Goal: Share content: Share content

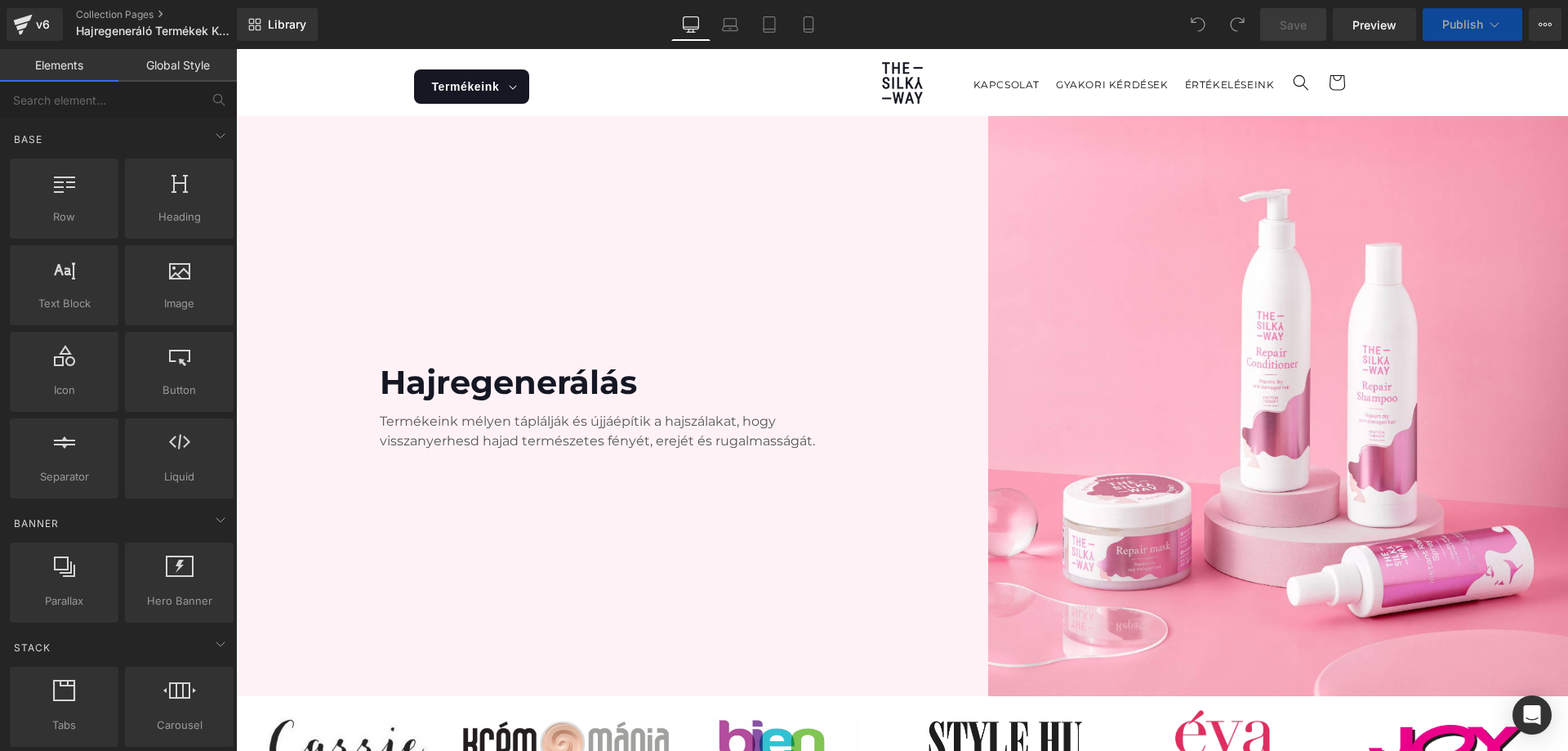
click at [1547, 19] on icon at bounding box center [1545, 24] width 13 height 13
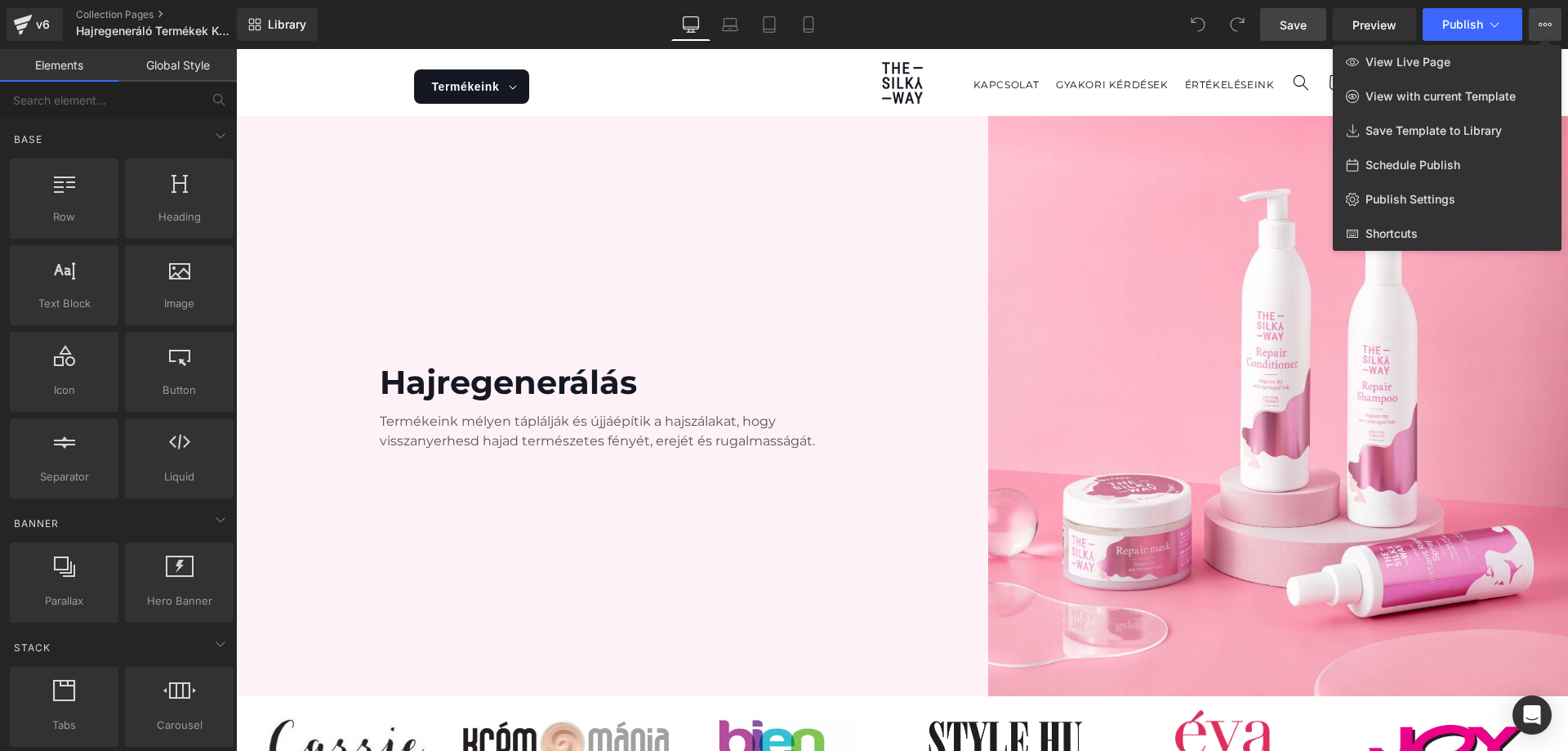
click at [1287, 21] on span "Save" at bounding box center [1294, 24] width 27 height 17
click at [1442, 134] on span "Save Template to Library" at bounding box center [1433, 130] width 136 height 15
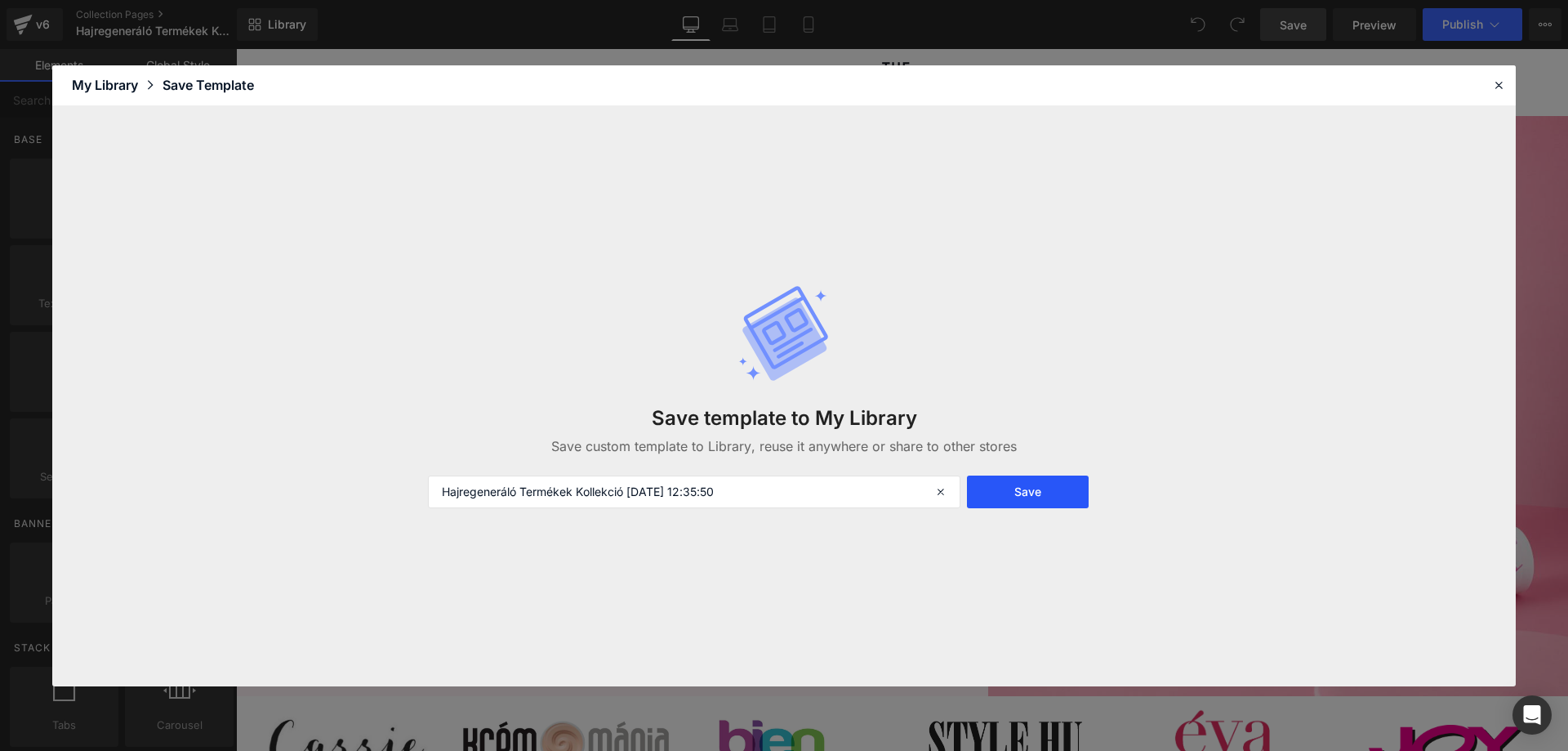
click at [1026, 494] on button "Save" at bounding box center [1027, 492] width 122 height 33
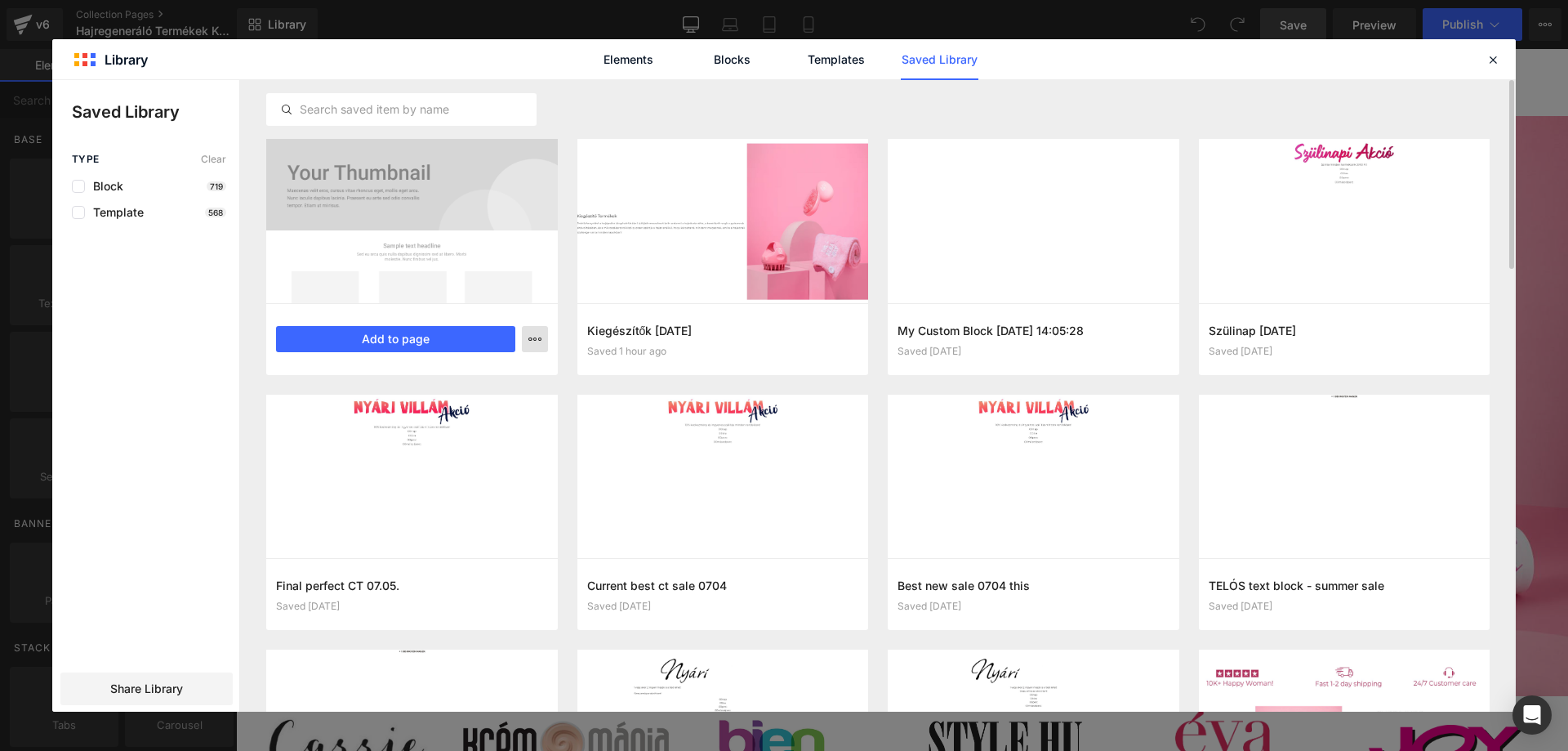
click at [535, 339] on icon "button" at bounding box center [535, 339] width 13 height 13
click at [157, 265] on div at bounding box center [784, 396] width 1464 height 632
click at [93, 211] on span "Template" at bounding box center [114, 212] width 59 height 13
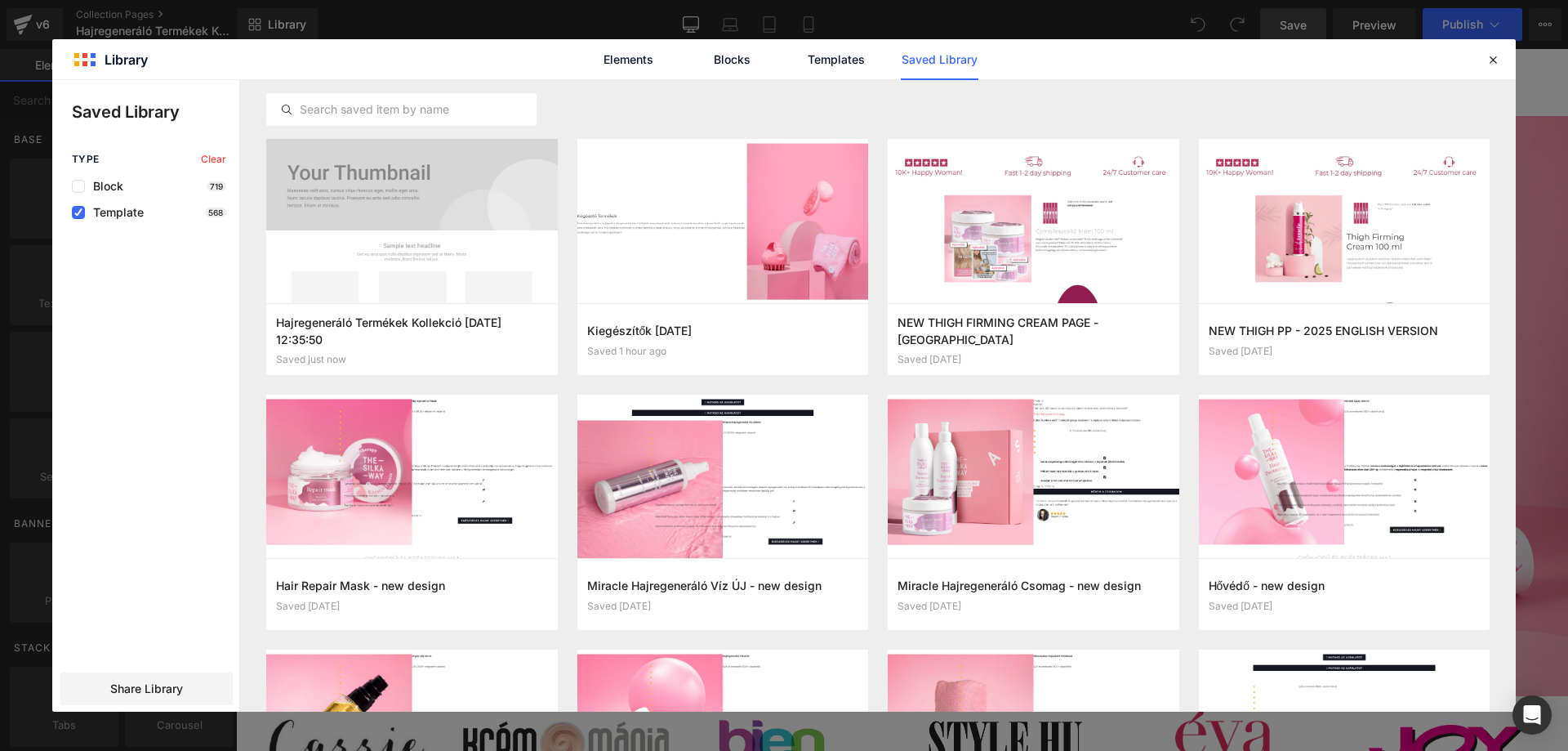
click at [72, 224] on div "Type Clear Block 719 Template 568 Share Library" at bounding box center [146, 432] width 187 height 558
click at [90, 217] on span "Template" at bounding box center [114, 212] width 59 height 13
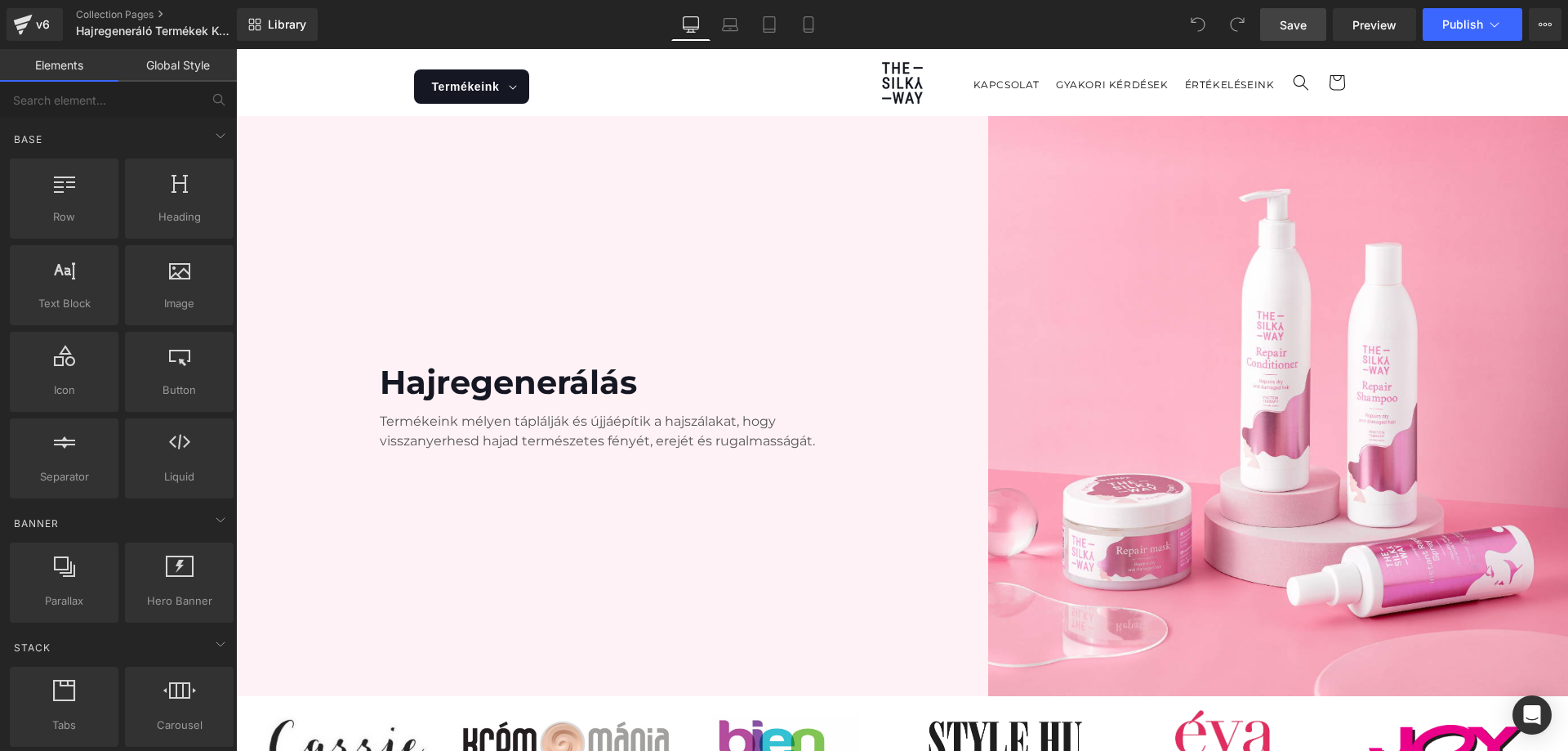
drag, startPoint x: 1780, startPoint y: 151, endPoint x: 1544, endPoint y: 102, distance: 241.0
click at [1541, 33] on button "View Live Page View with current Template Save Template to Library Schedule Pub…" at bounding box center [1545, 24] width 33 height 33
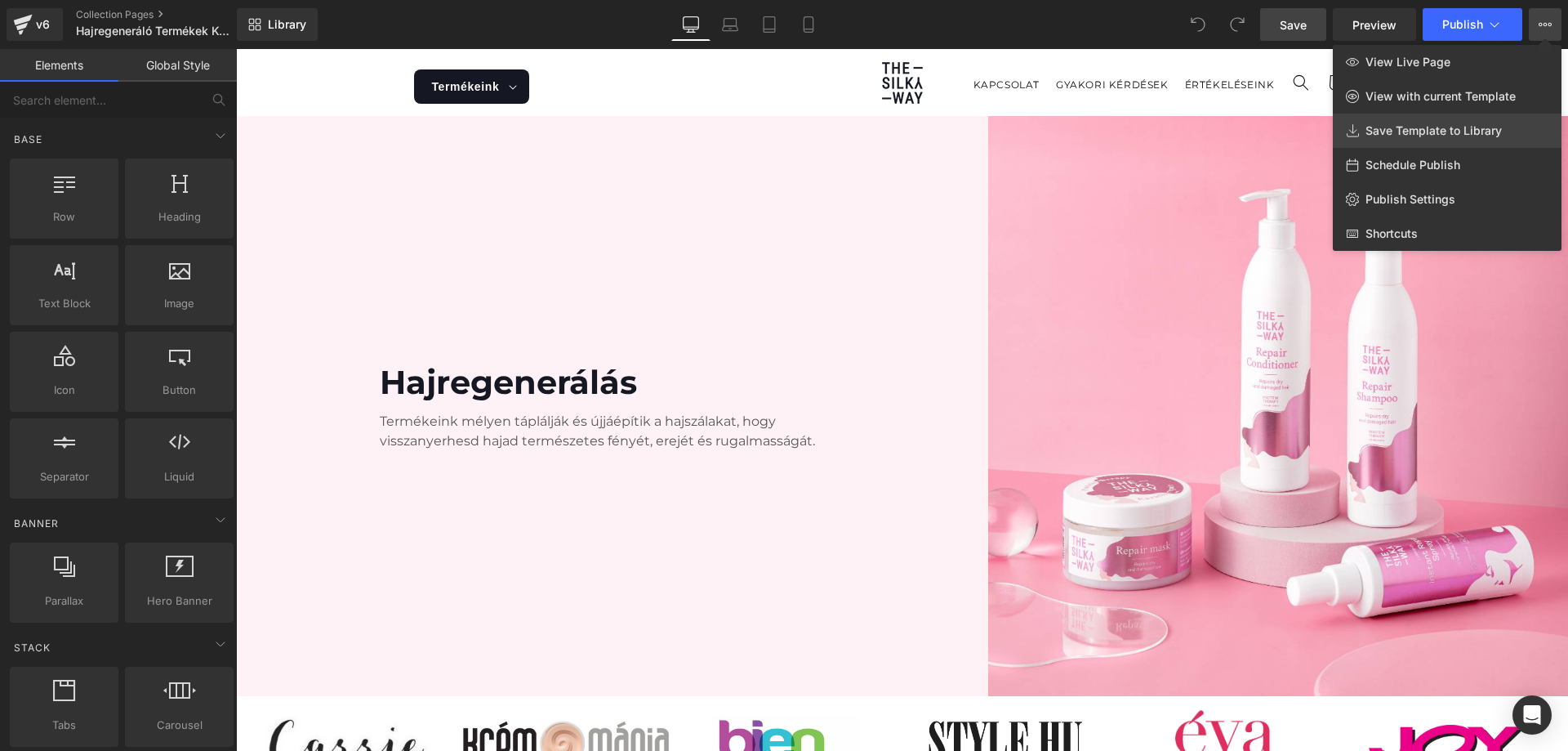
click at [1438, 125] on span "Save Template to Library" at bounding box center [1433, 130] width 136 height 15
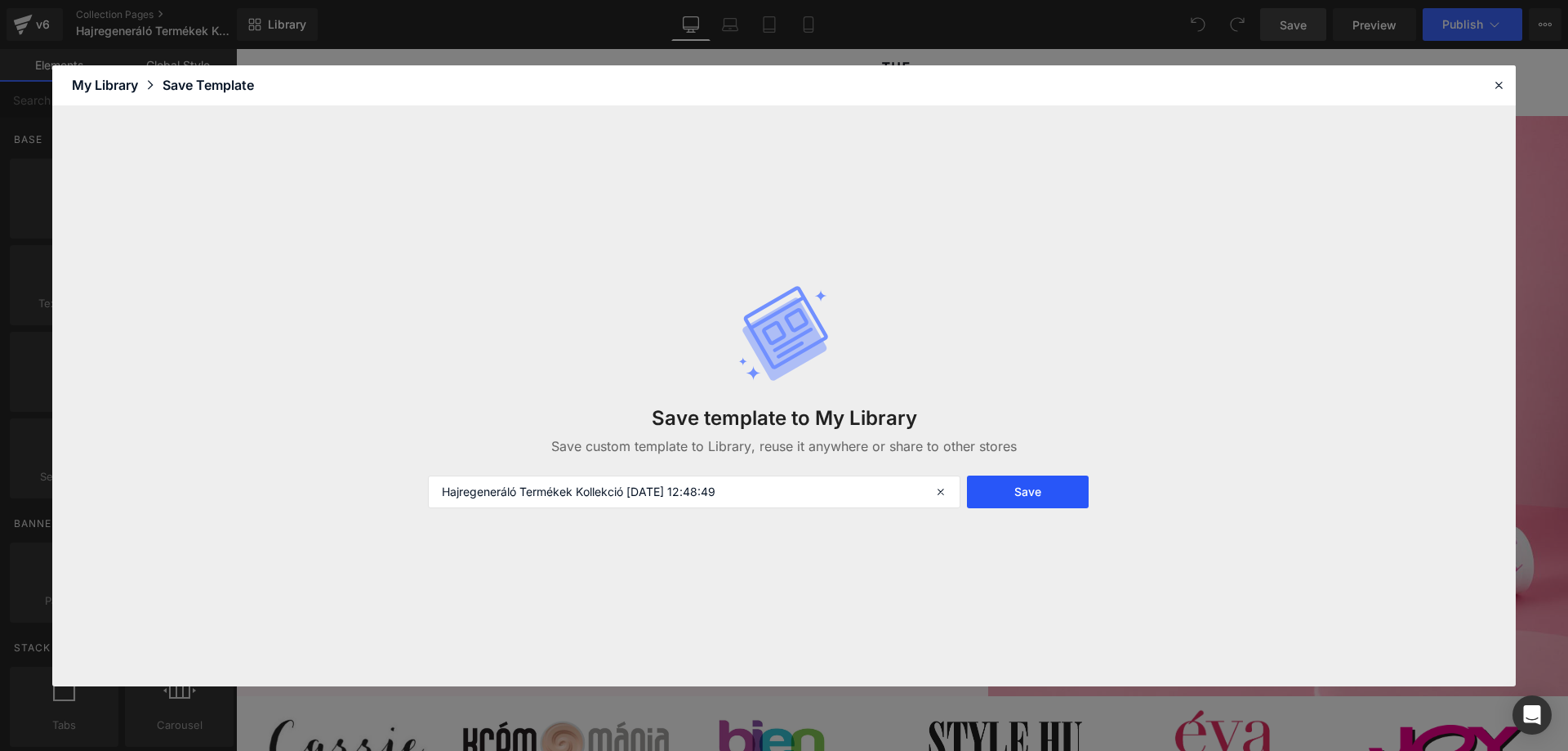
click at [1056, 498] on button "Save" at bounding box center [1027, 492] width 122 height 33
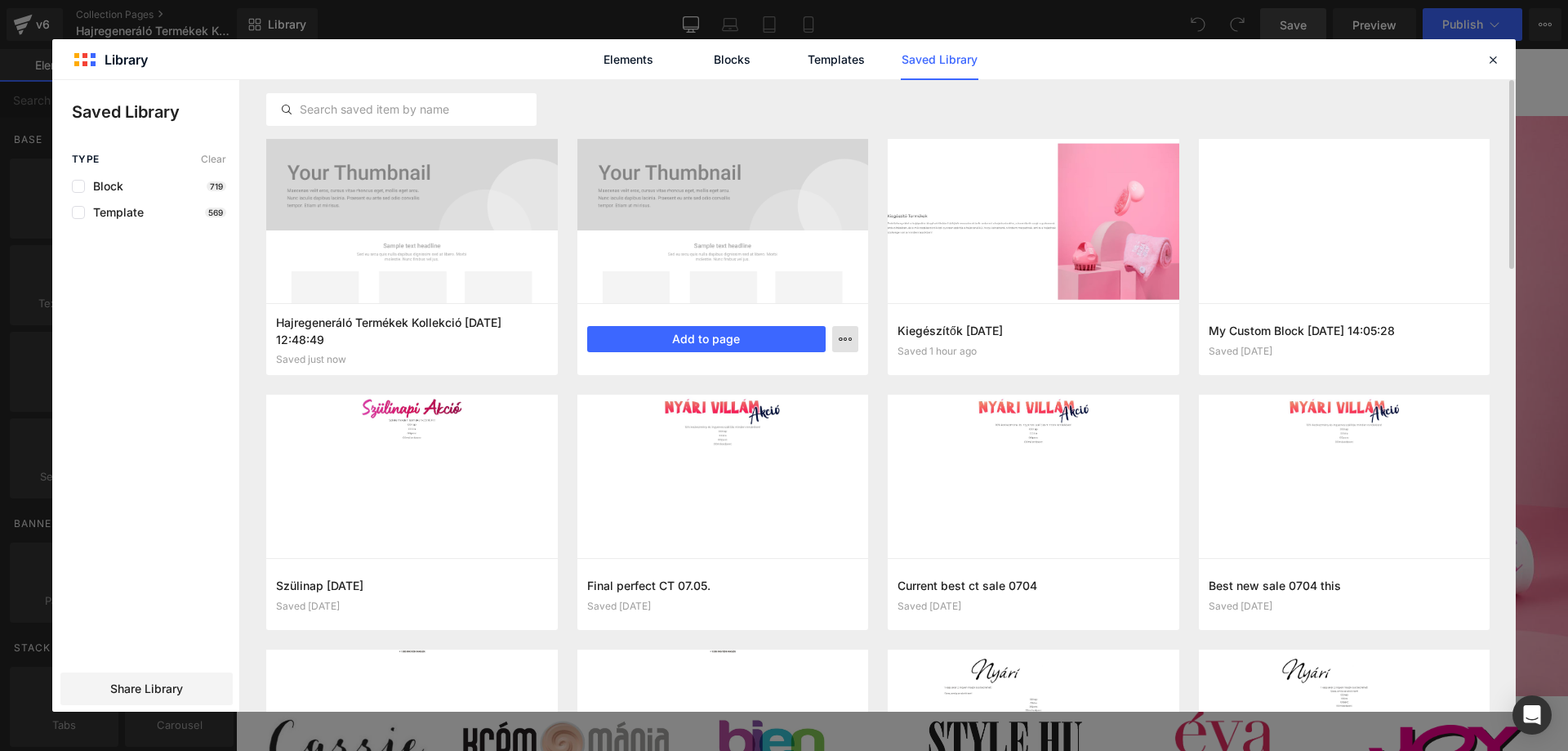
click at [851, 337] on icon "button" at bounding box center [845, 339] width 13 height 13
click at [688, 265] on div at bounding box center [784, 396] width 1464 height 632
click at [152, 109] on p "Saved Library" at bounding box center [156, 112] width 167 height 25
drag, startPoint x: 152, startPoint y: 119, endPoint x: 484, endPoint y: 34, distance: 342.7
click at [156, 119] on p "Saved Library" at bounding box center [156, 112] width 167 height 25
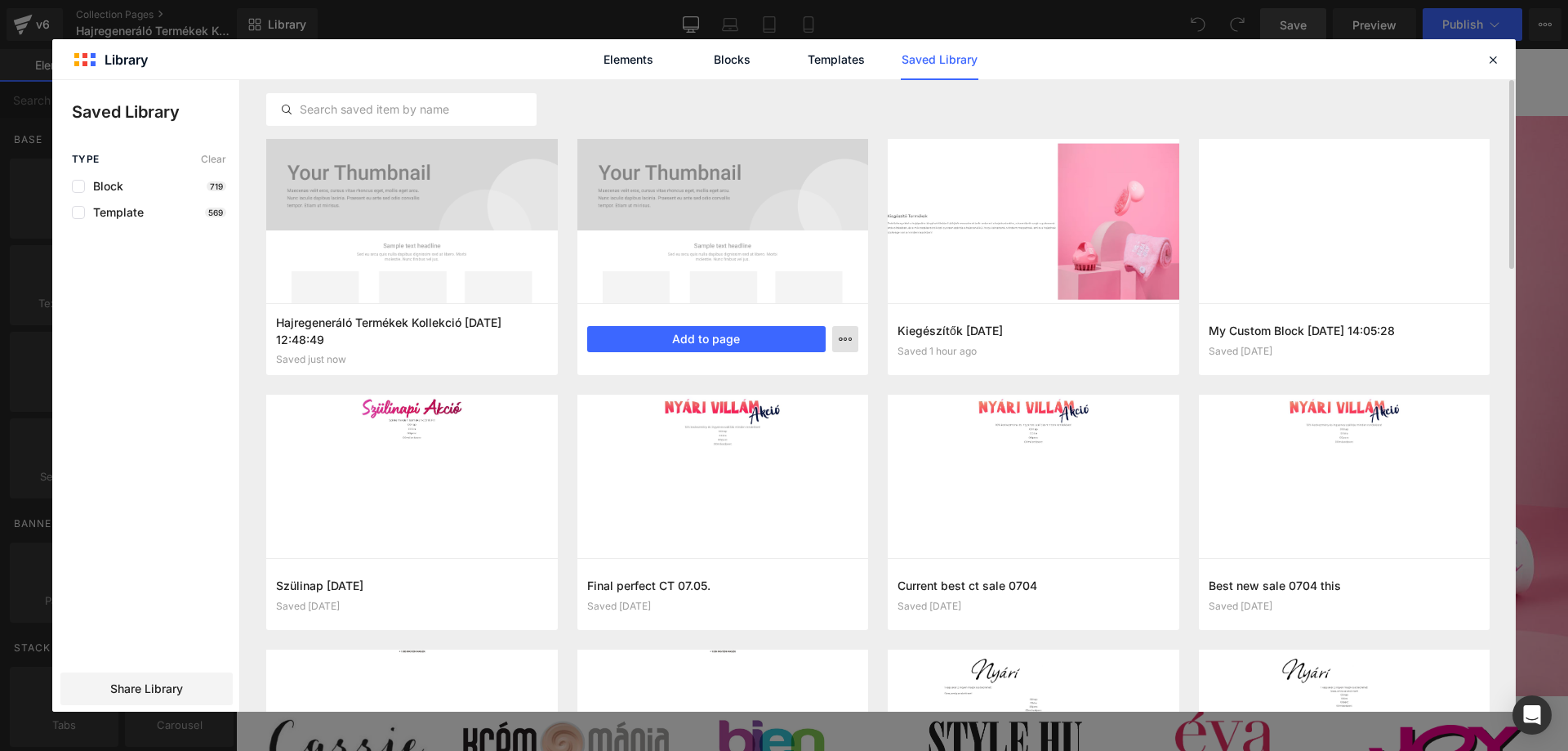
click at [855, 337] on button "button" at bounding box center [845, 339] width 26 height 26
click at [156, 318] on div at bounding box center [784, 396] width 1464 height 632
click at [692, 228] on div at bounding box center [723, 221] width 291 height 164
click at [763, 250] on div at bounding box center [723, 221] width 291 height 164
click at [844, 358] on div "Hajregeneráló Termékek Kollekció [DATE] 12:35:50 Saved 12 minutes ago Add to pa…" at bounding box center [723, 339] width 291 height 72
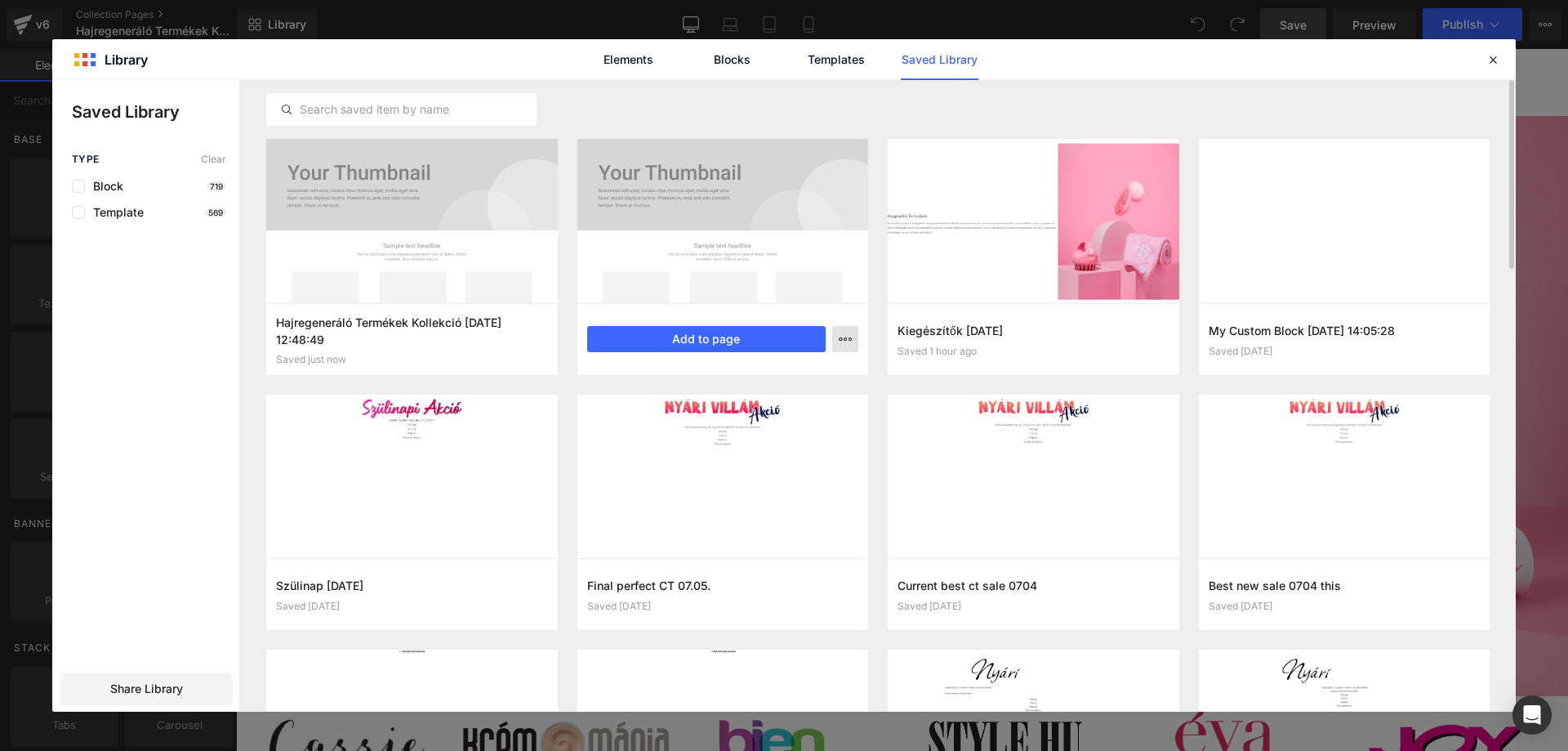
click at [844, 339] on icon "button" at bounding box center [845, 339] width 13 height 13
click at [776, 322] on div at bounding box center [784, 396] width 1464 height 632
click at [771, 331] on button "Add to page" at bounding box center [706, 339] width 240 height 26
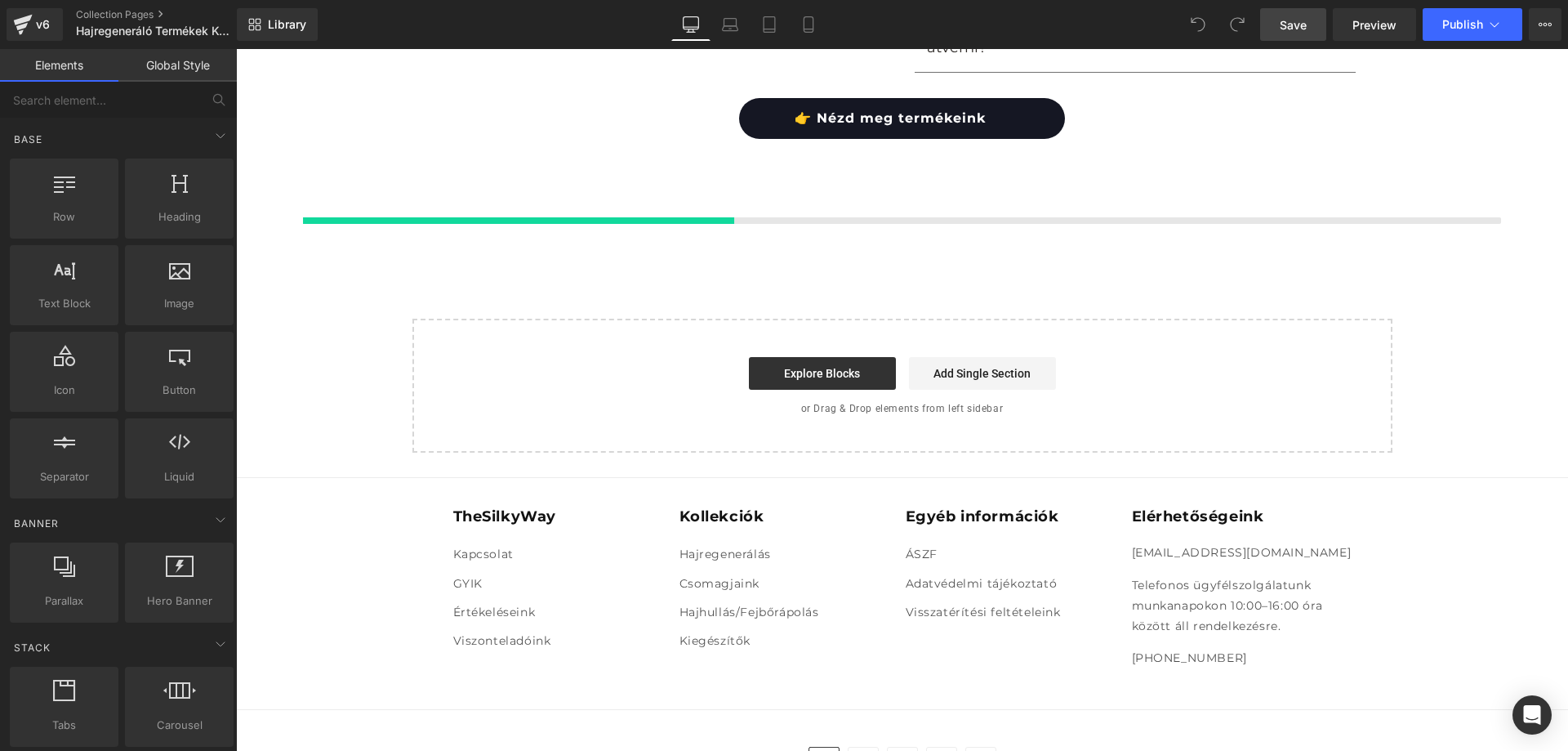
scroll to position [3322, 0]
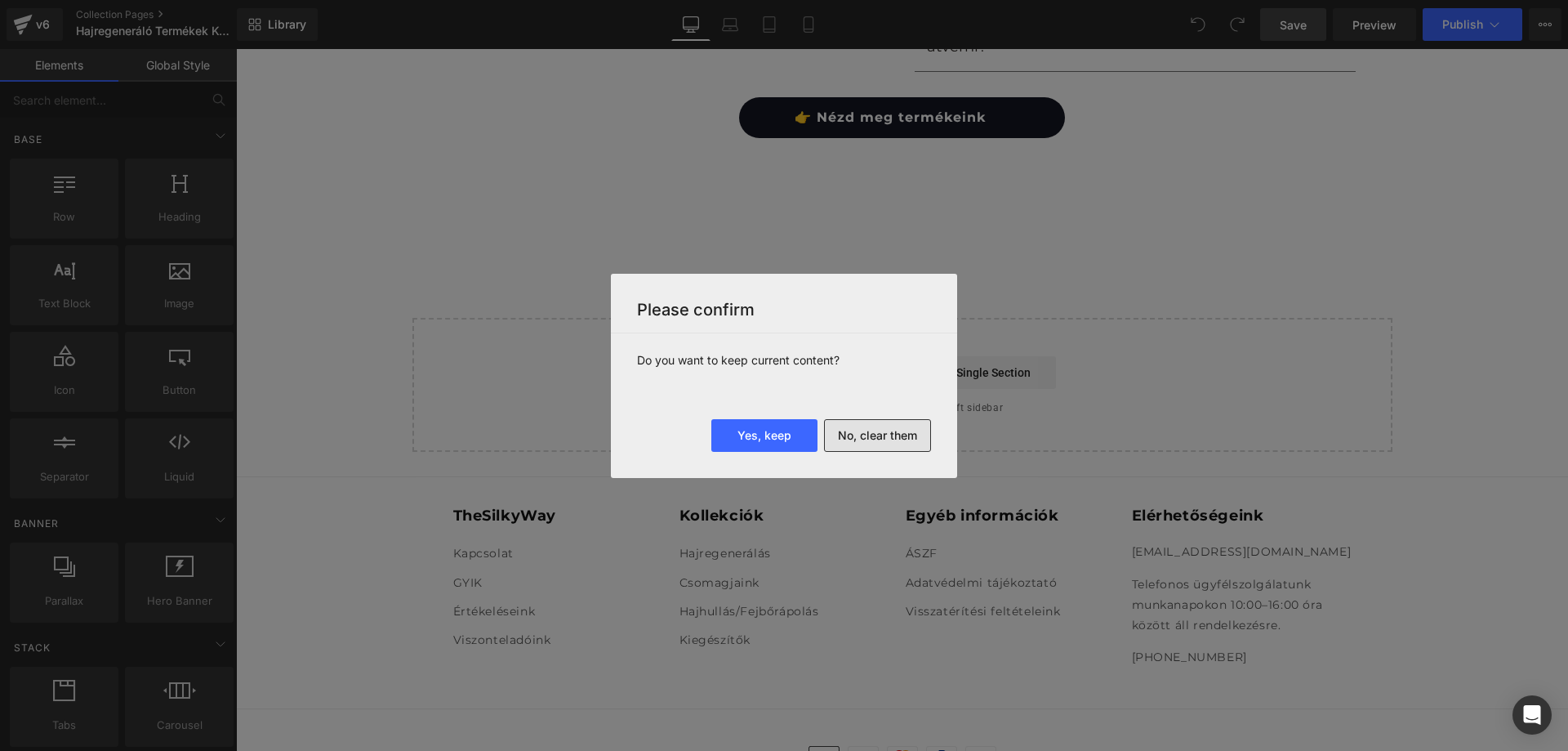
click at [892, 428] on button "No, clear them" at bounding box center [878, 435] width 107 height 33
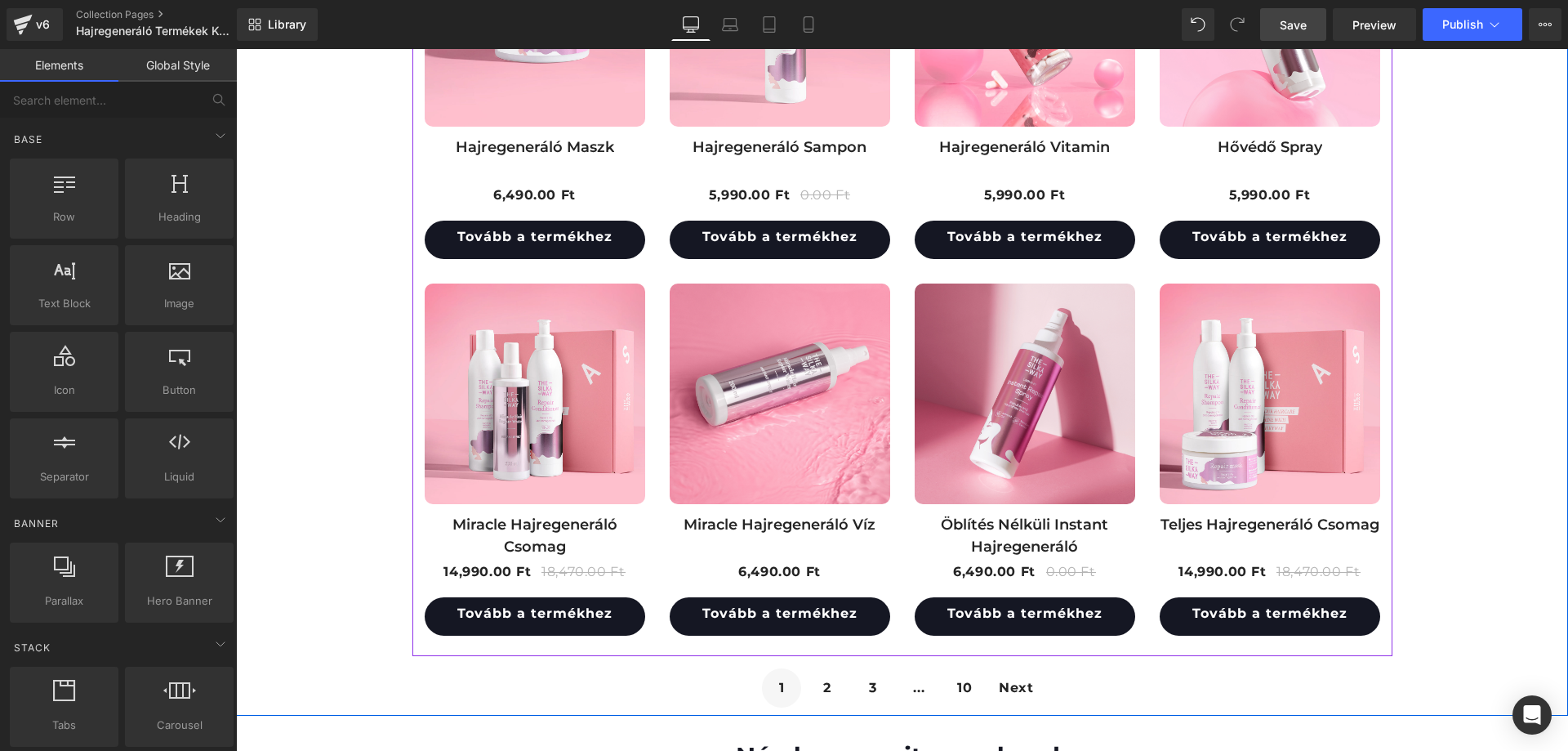
scroll to position [1307, 0]
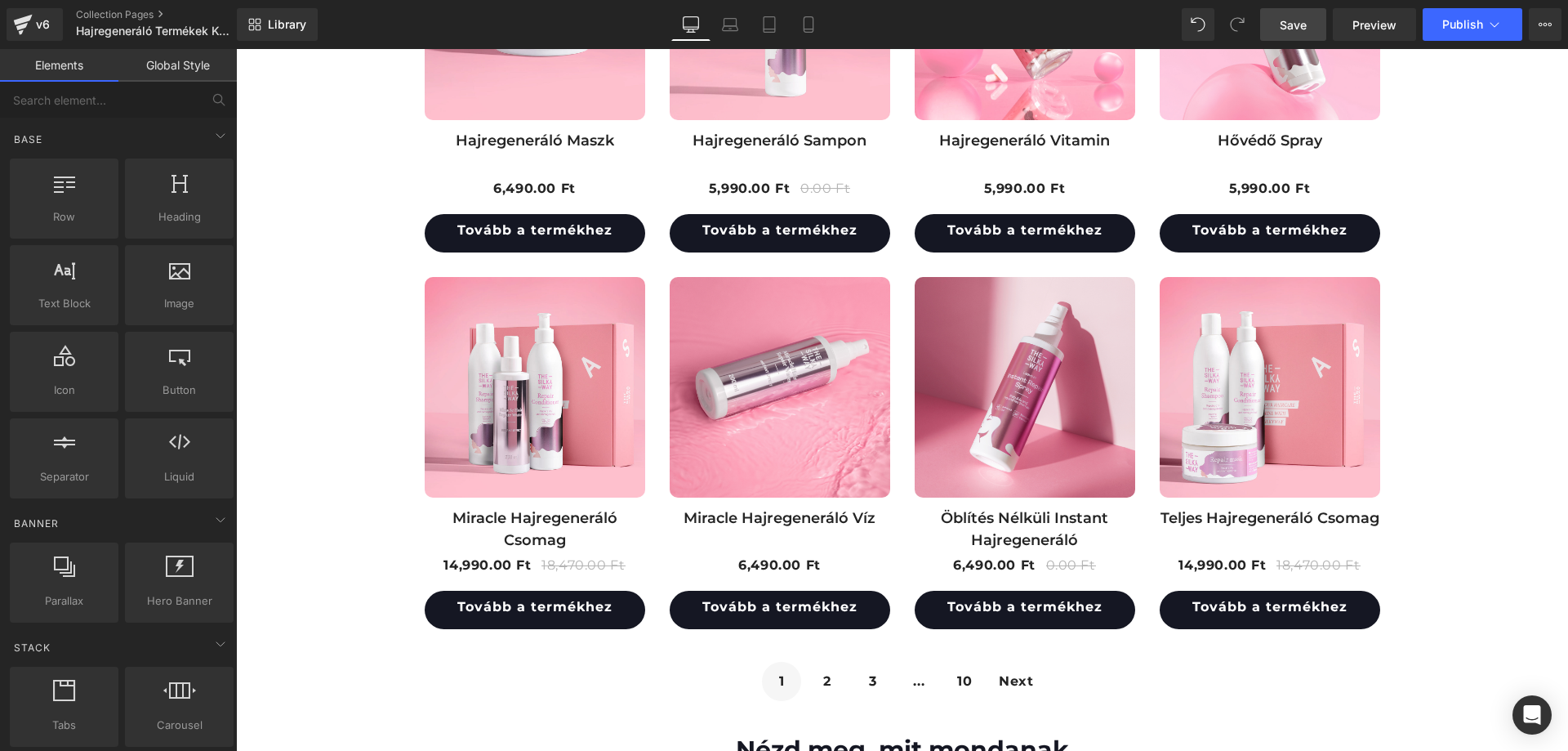
click at [822, 682] on div "Rendering data ..." at bounding box center [784, 686] width 95 height 18
click at [827, 688] on div "Rendering data ..." at bounding box center [784, 686] width 95 height 18
click at [815, 681] on div "Rendering data ..." at bounding box center [784, 686] width 95 height 18
click at [822, 676] on span "2" at bounding box center [828, 682] width 39 height 39
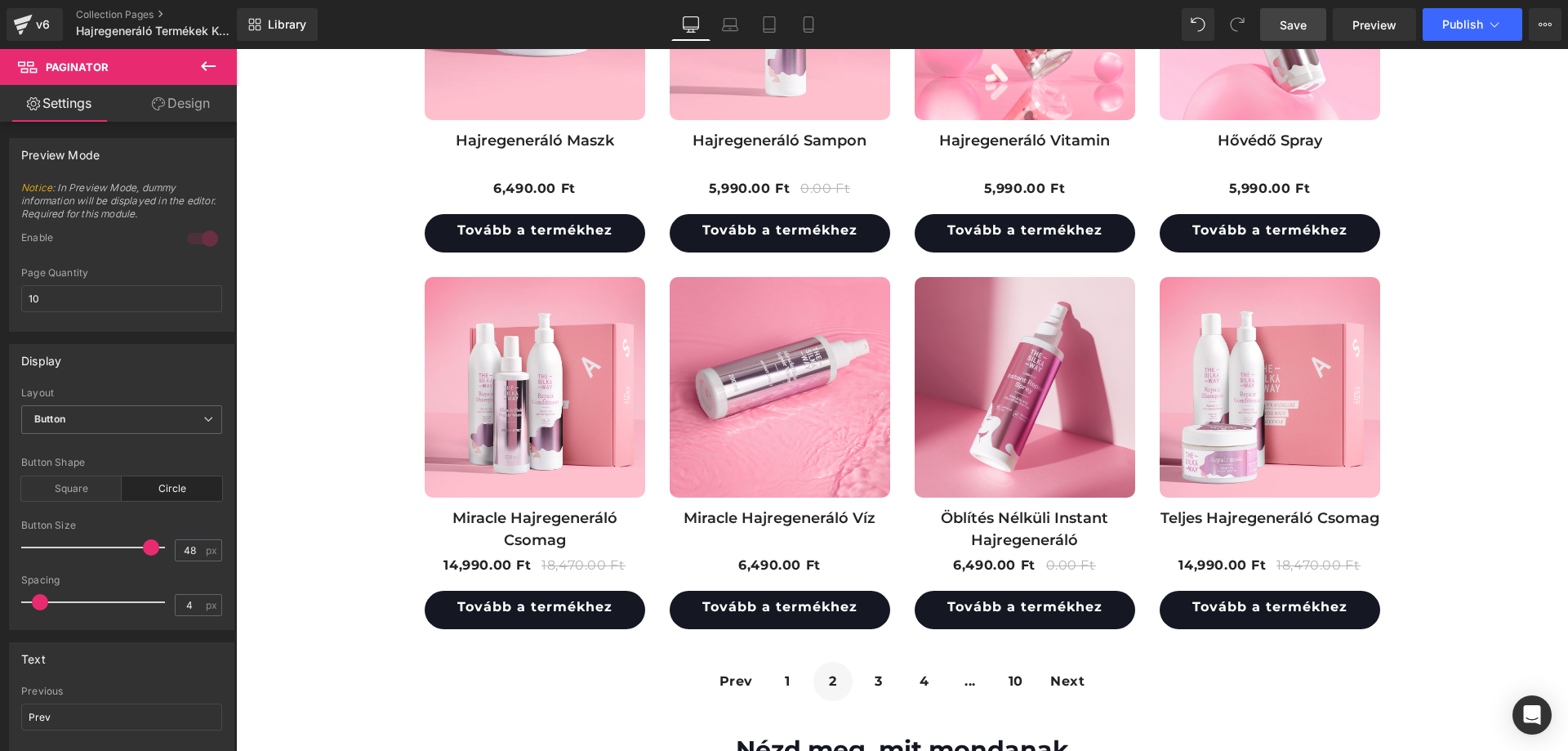
click at [821, 678] on div "Rendering data ..." at bounding box center [784, 686] width 95 height 18
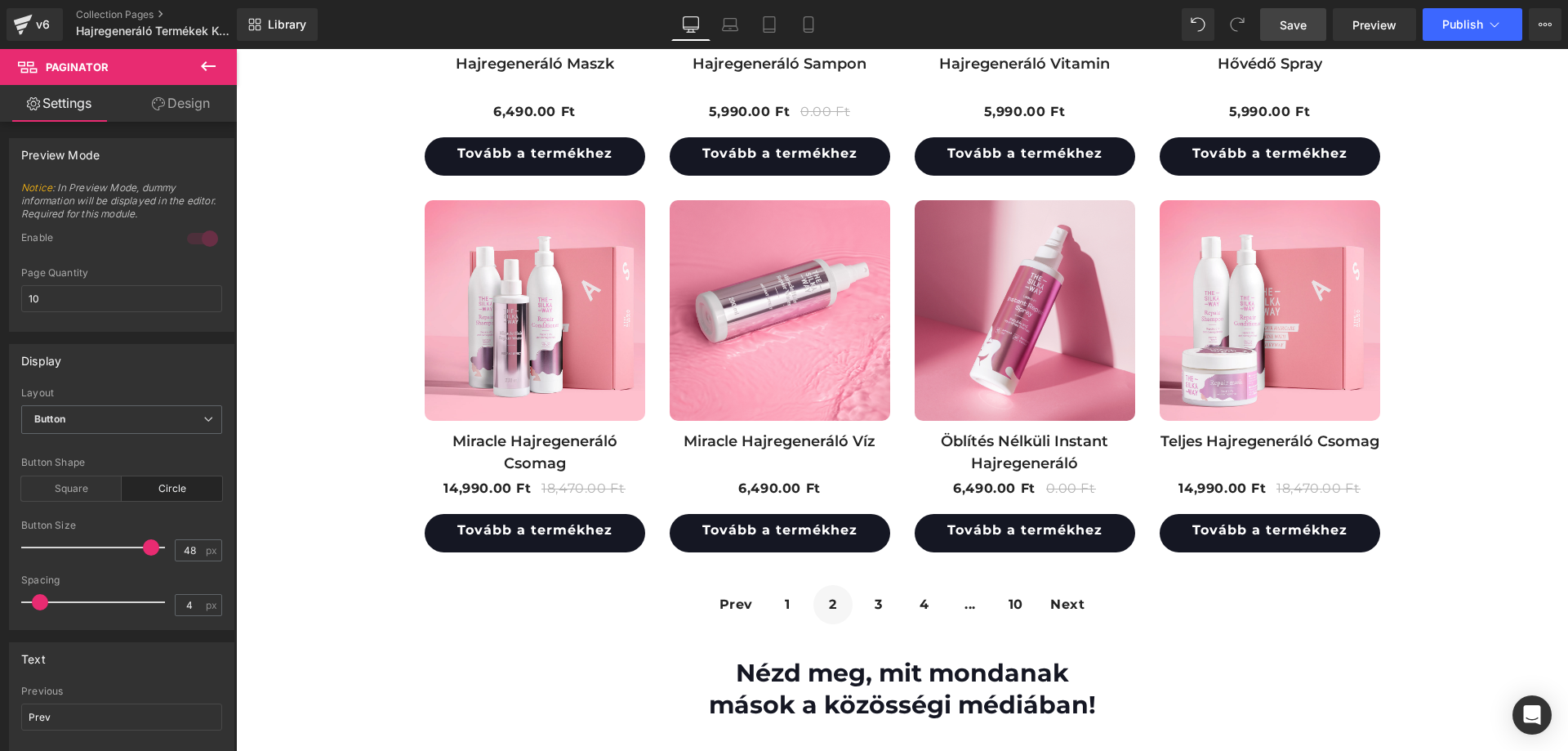
scroll to position [812, 0]
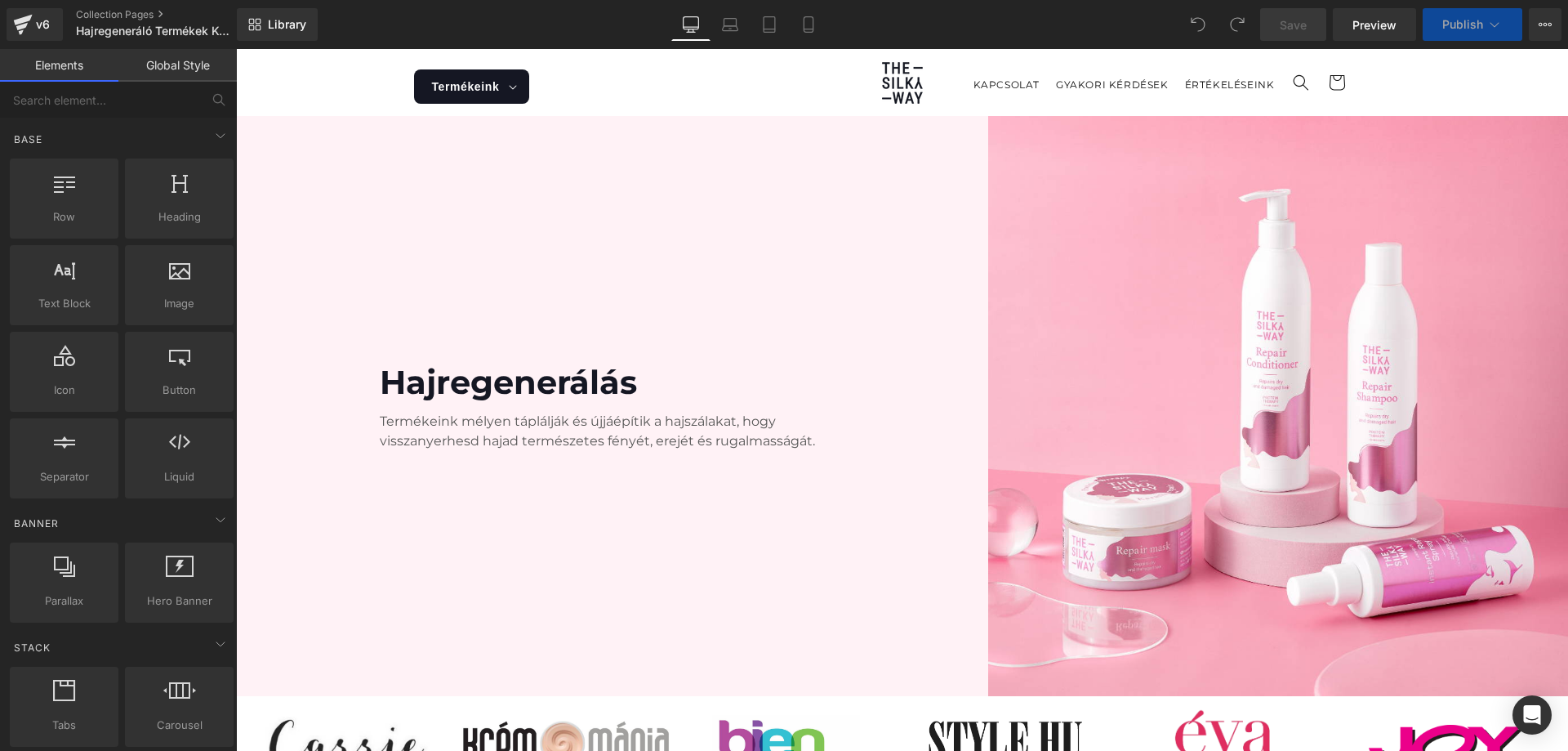
click at [189, 73] on link "Global Style" at bounding box center [177, 65] width 118 height 33
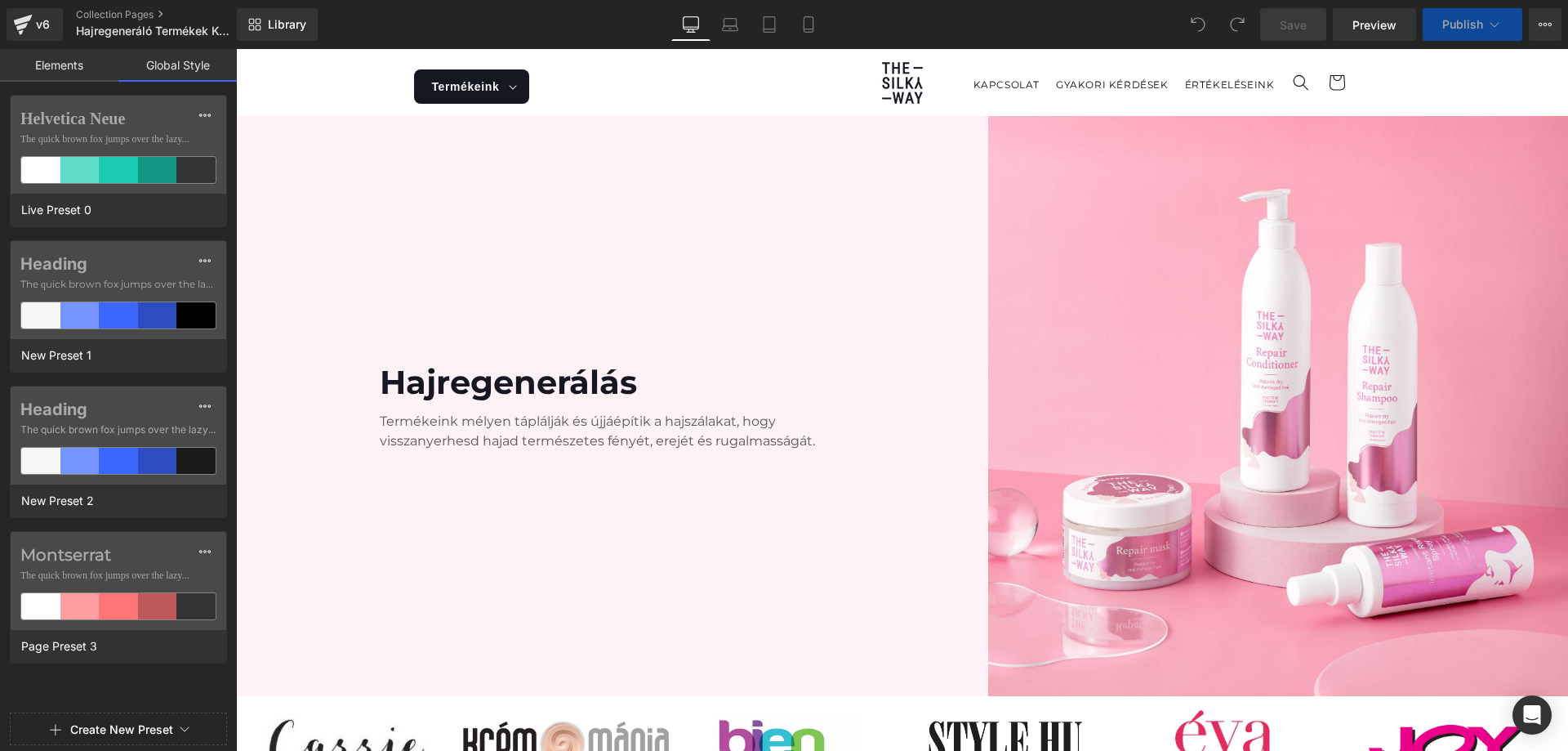
click at [84, 61] on link "Elements" at bounding box center [59, 65] width 118 height 33
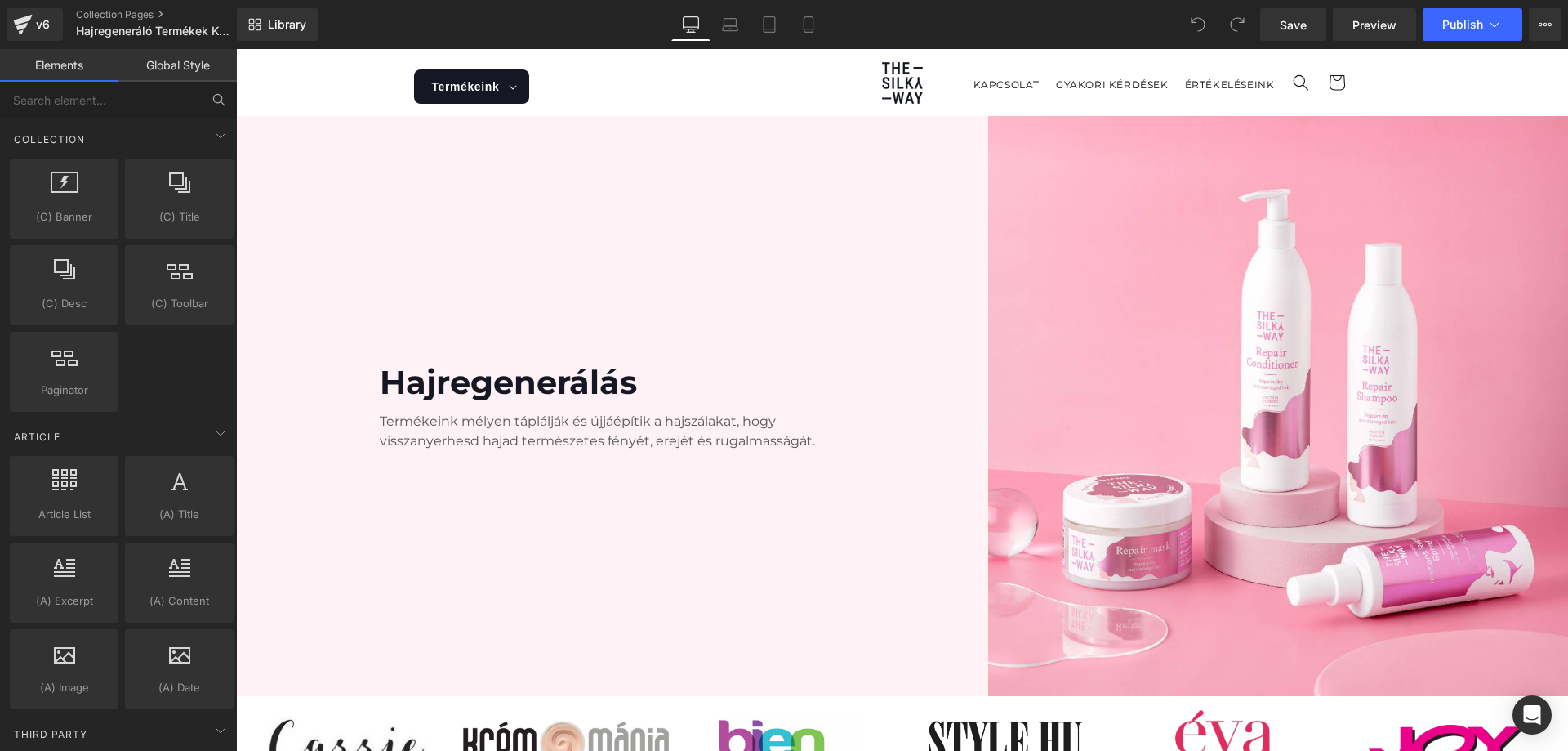
scroll to position [2777, 0]
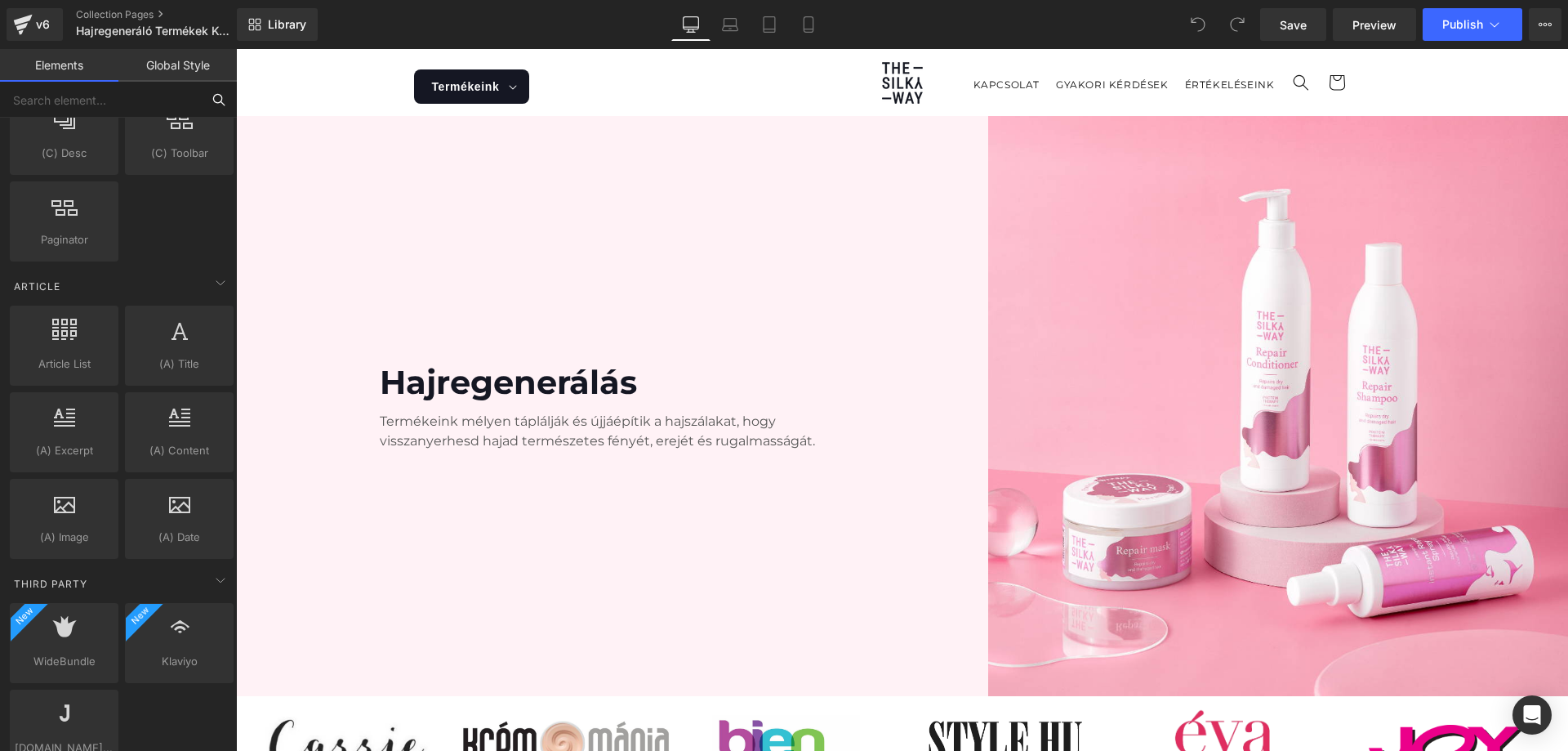
click at [135, 98] on input "text" at bounding box center [101, 100] width 201 height 36
type input "é"
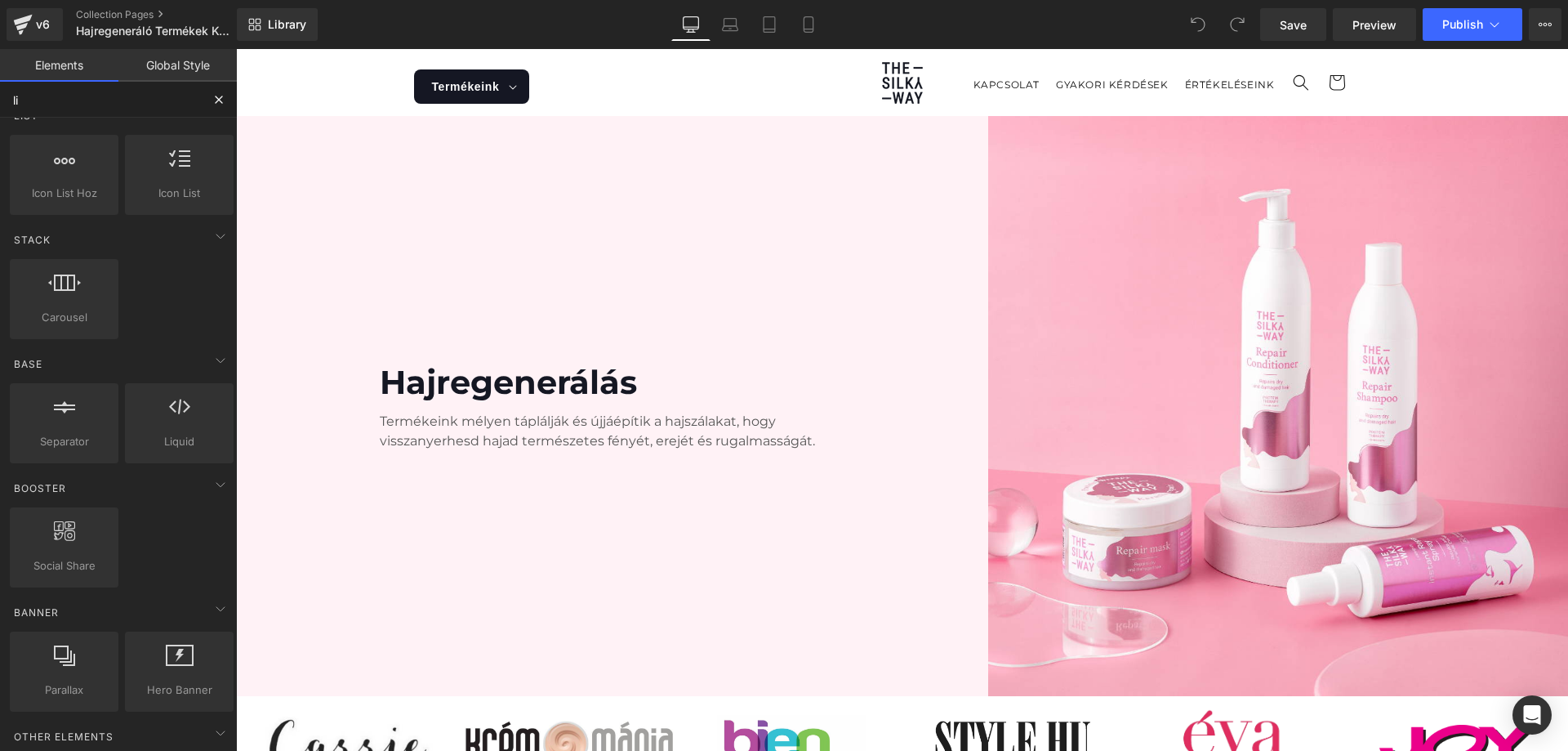
scroll to position [371, 0]
type input "li"
click at [1544, 25] on icon at bounding box center [1546, 25] width 4 height 4
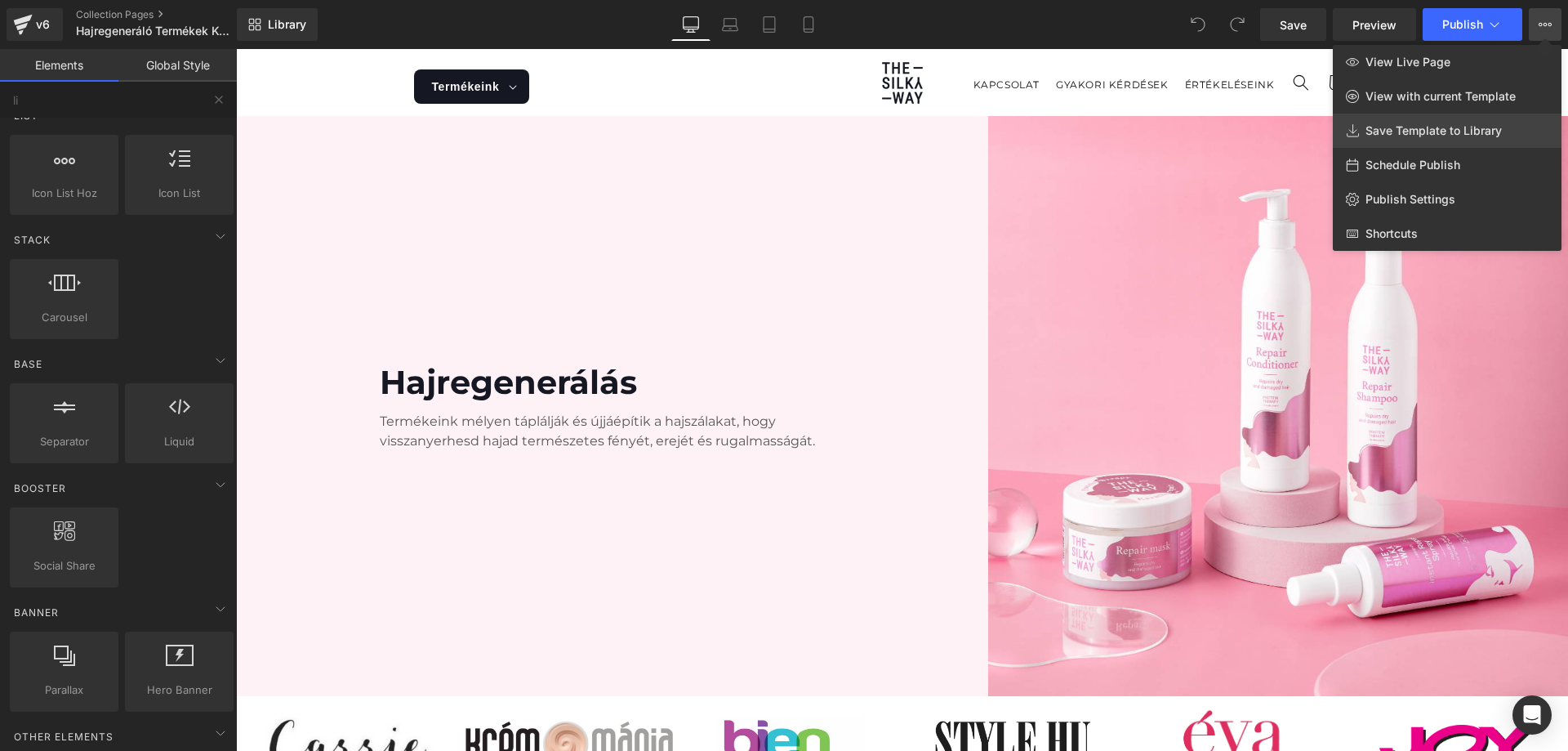
click at [1432, 127] on span "Save Template to Library" at bounding box center [1433, 130] width 136 height 15
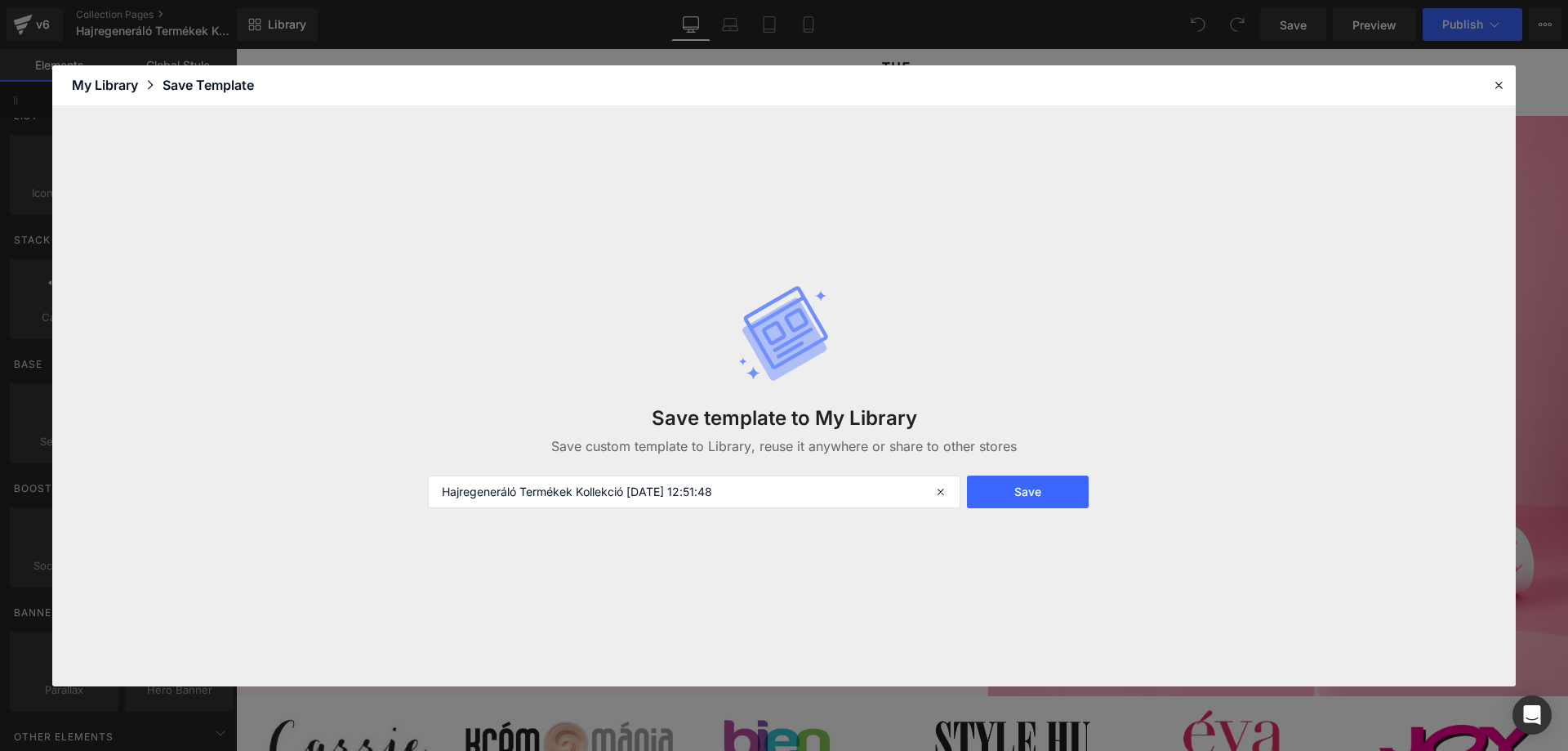
click at [113, 90] on div "My Library" at bounding box center [118, 85] width 91 height 20
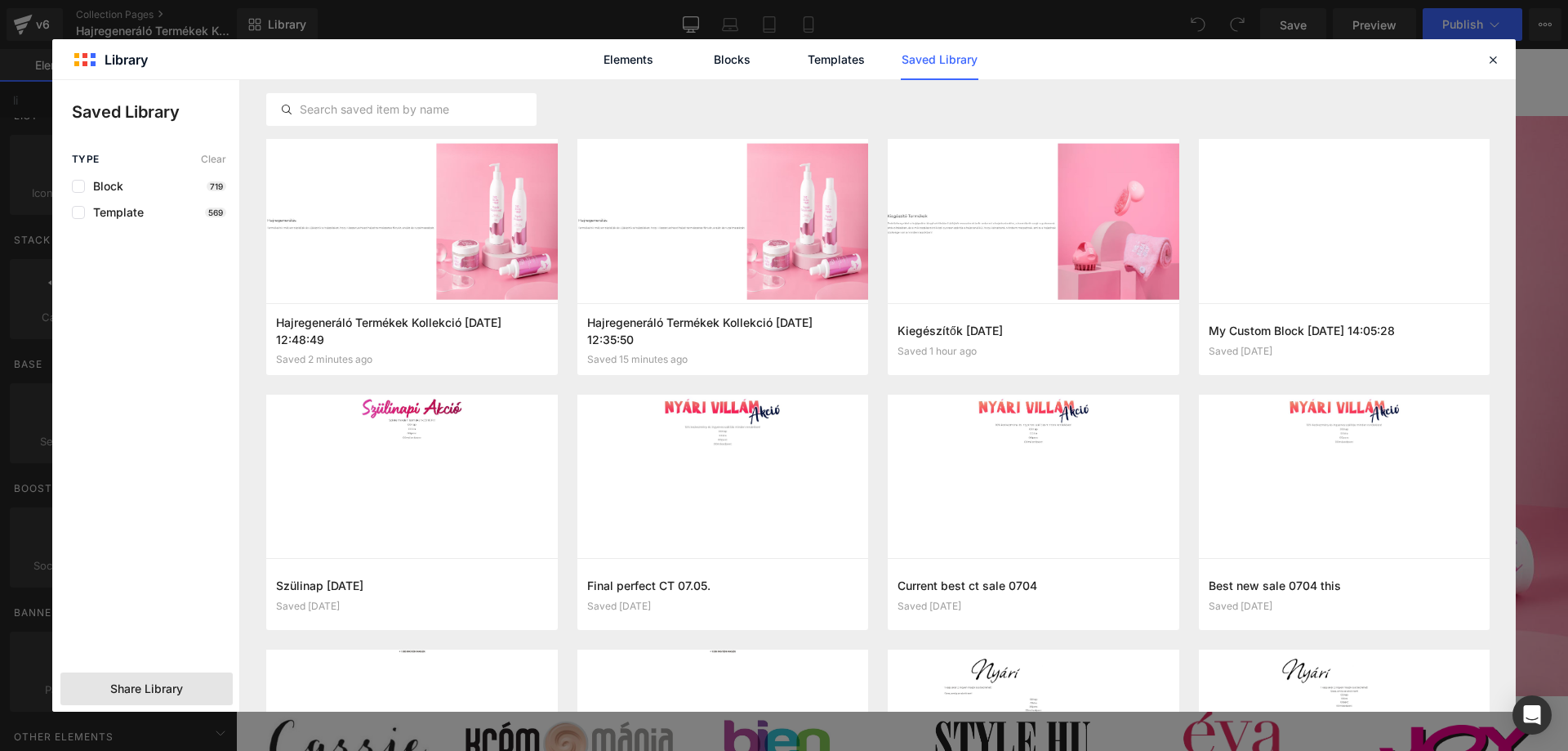
click at [149, 688] on span "Share Library" at bounding box center [147, 689] width 73 height 16
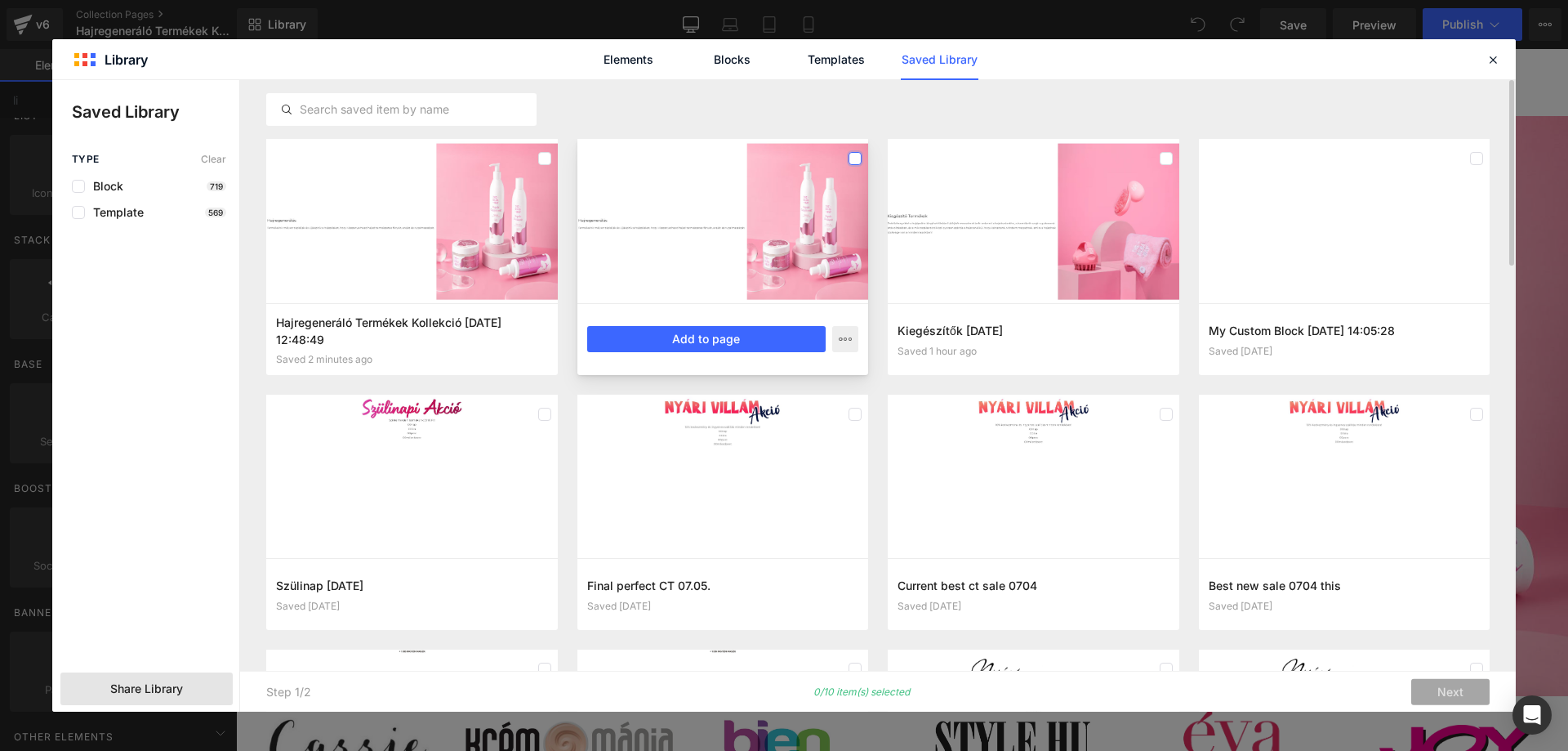
click at [858, 161] on label at bounding box center [855, 159] width 13 height 13
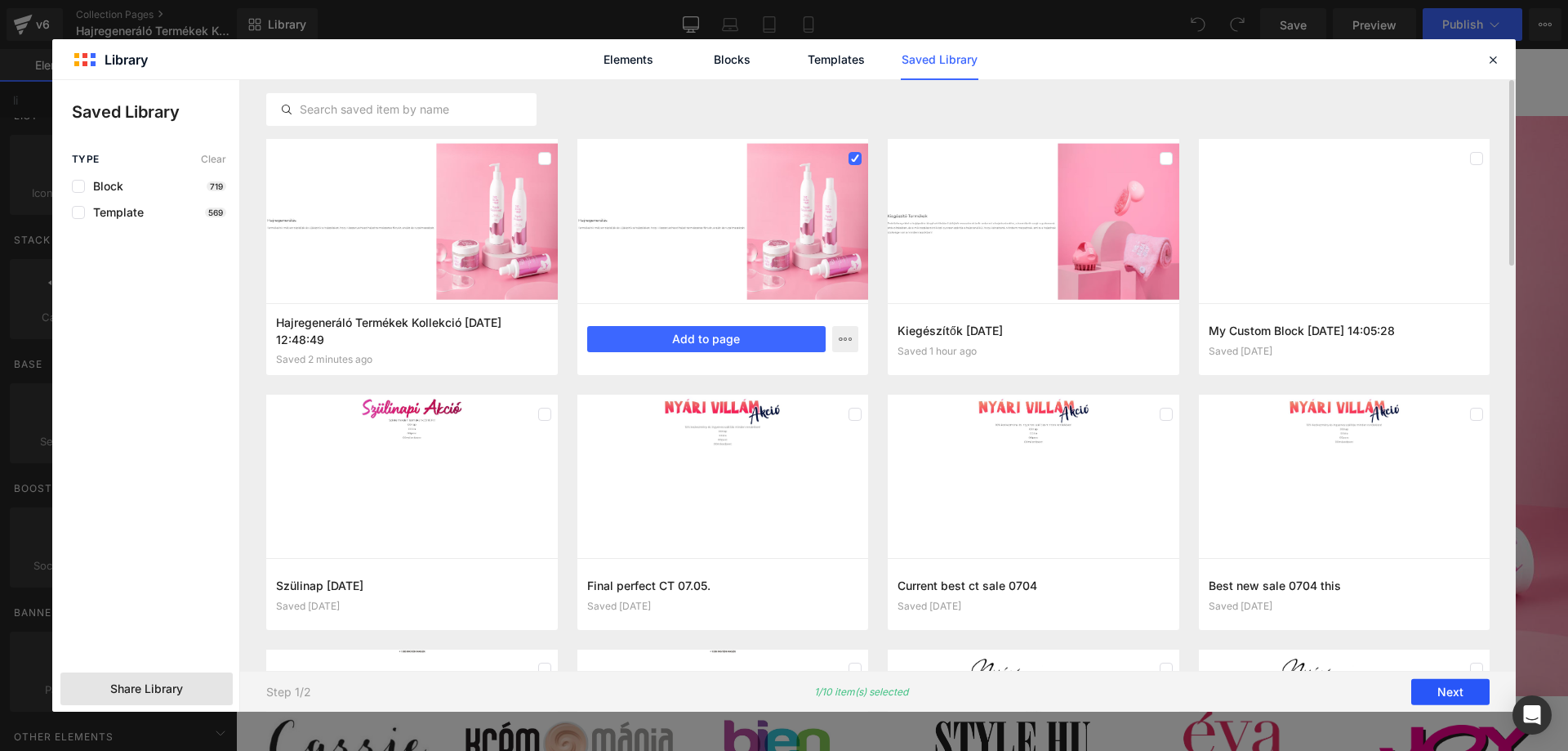
click at [1440, 699] on button "Next" at bounding box center [1450, 691] width 78 height 26
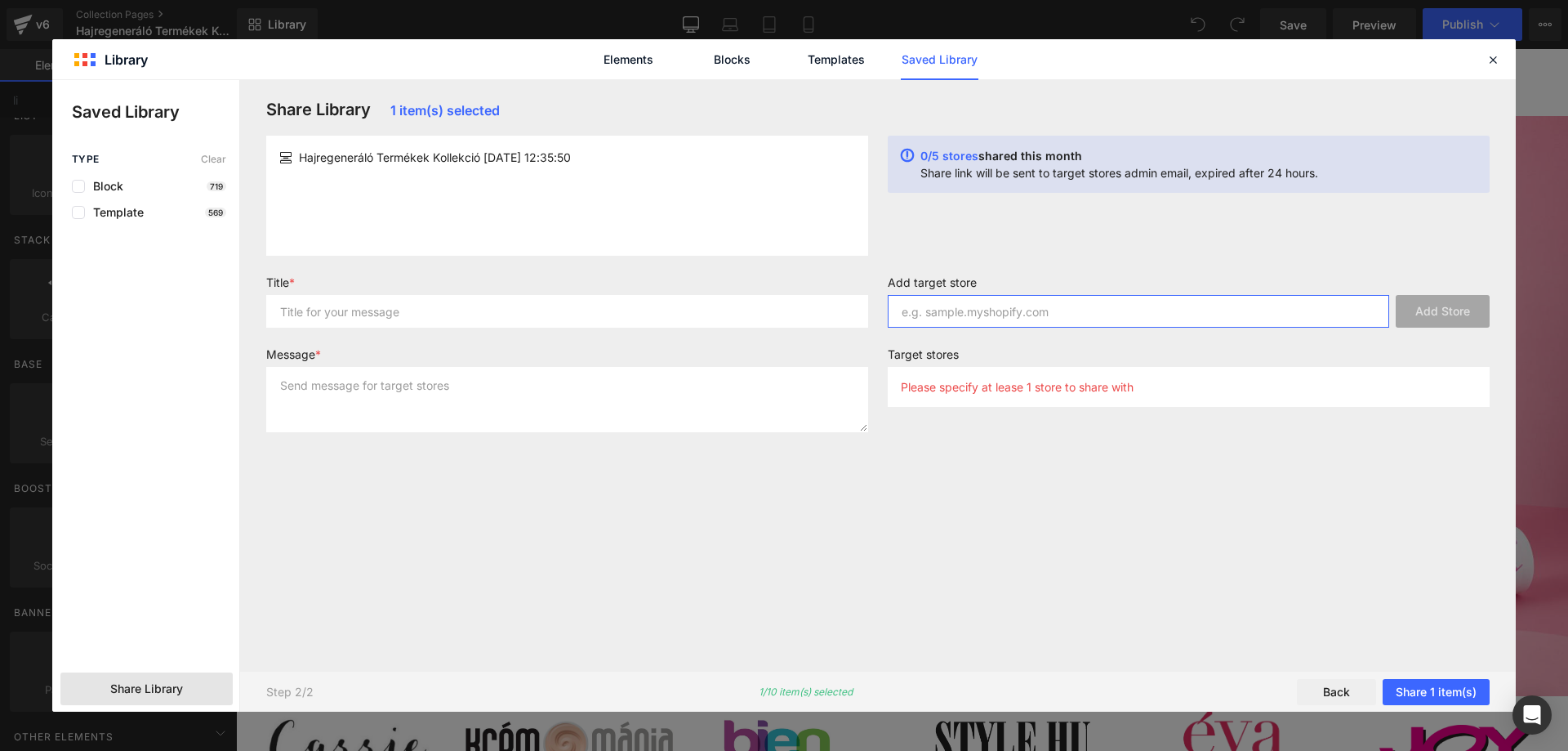
click at [1286, 306] on input "text" at bounding box center [1139, 311] width 502 height 33
drag, startPoint x: 1269, startPoint y: 322, endPoint x: 1424, endPoint y: 302, distance: 156.3
click at [1276, 322] on input "text" at bounding box center [1139, 311] width 502 height 33
click at [1181, 298] on input "text" at bounding box center [1139, 311] width 502 height 33
click at [461, 319] on input "text" at bounding box center [568, 311] width 602 height 33
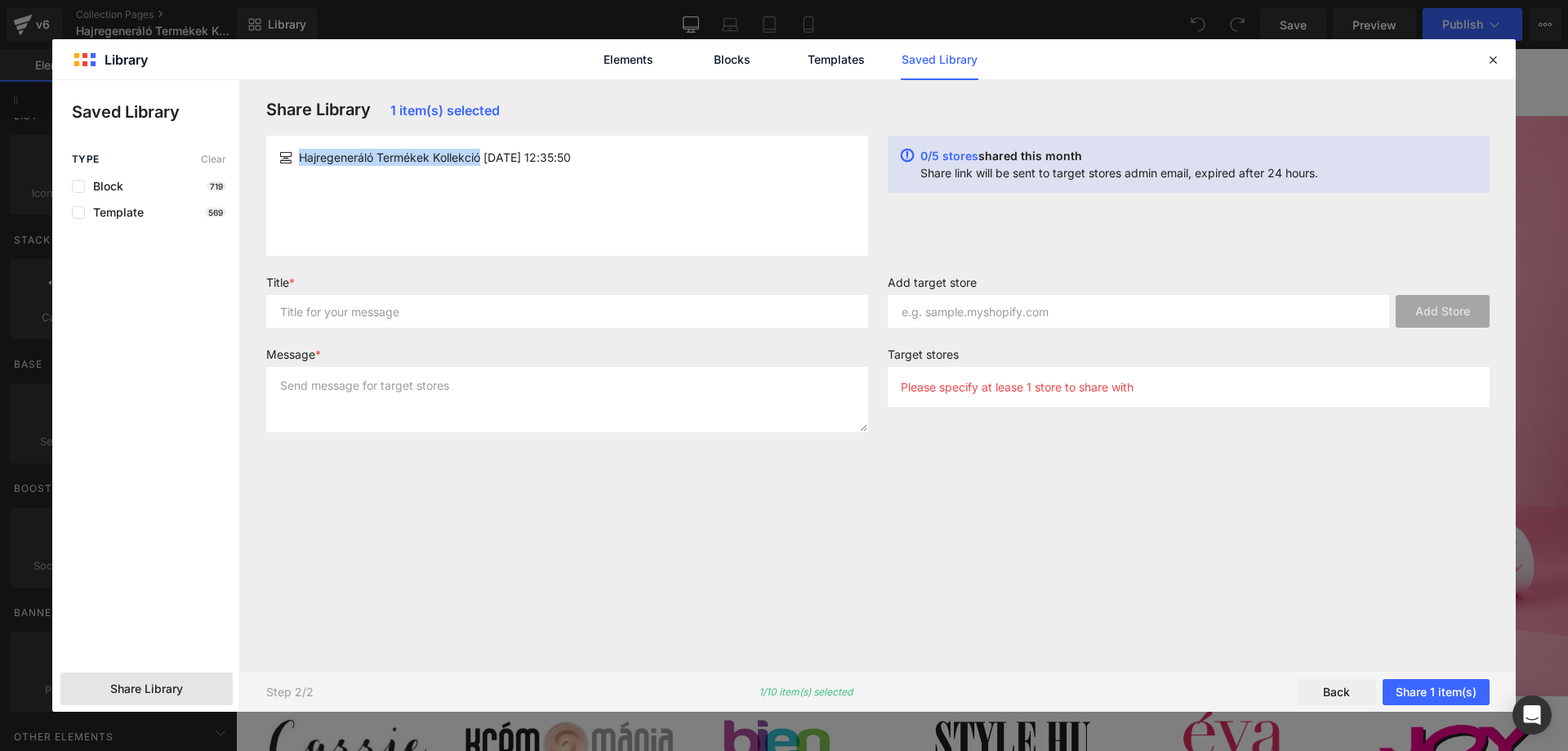
drag, startPoint x: 481, startPoint y: 159, endPoint x: 299, endPoint y: 154, distance: 182.1
click at [299, 154] on span "Hajregeneráló Termékek Kollekció [DATE] 12:35:50" at bounding box center [435, 157] width 272 height 17
copy span "Hajregeneráló Termékek Kollekció"
click at [378, 339] on div "Title *" at bounding box center [568, 307] width 622 height 65
click at [378, 321] on input "text" at bounding box center [568, 311] width 602 height 33
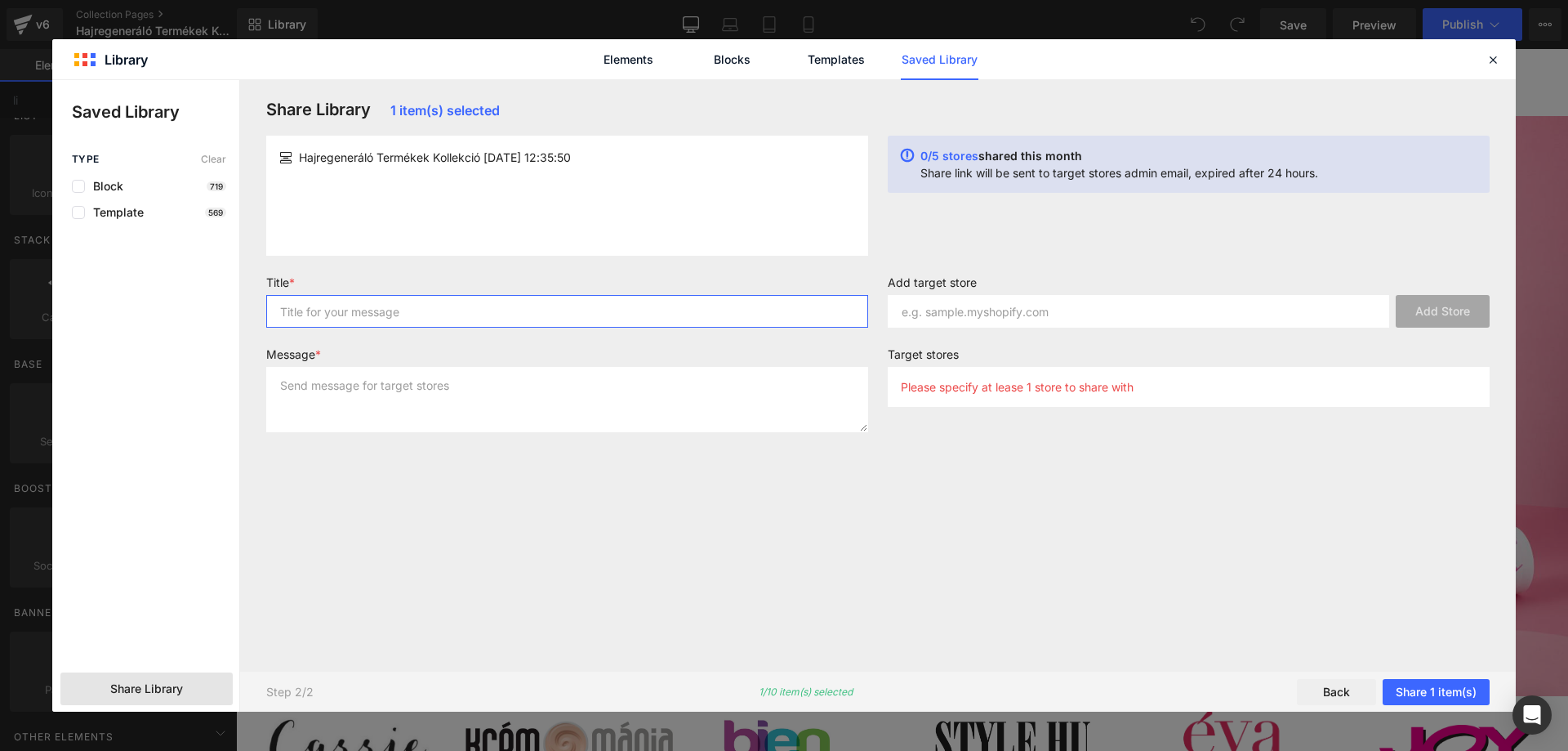
paste input "Hajregeneráló Termékek Kollekció"
type input "Hajregeneráló Termékek Kollekció"
click at [717, 526] on div "Share Library 1 item(s) selected Hajregeneráló Termékek Kollekció 2025-09-15 12…" at bounding box center [878, 375] width 1243 height 551
click at [632, 388] on textarea at bounding box center [568, 399] width 602 height 65
type textarea "."
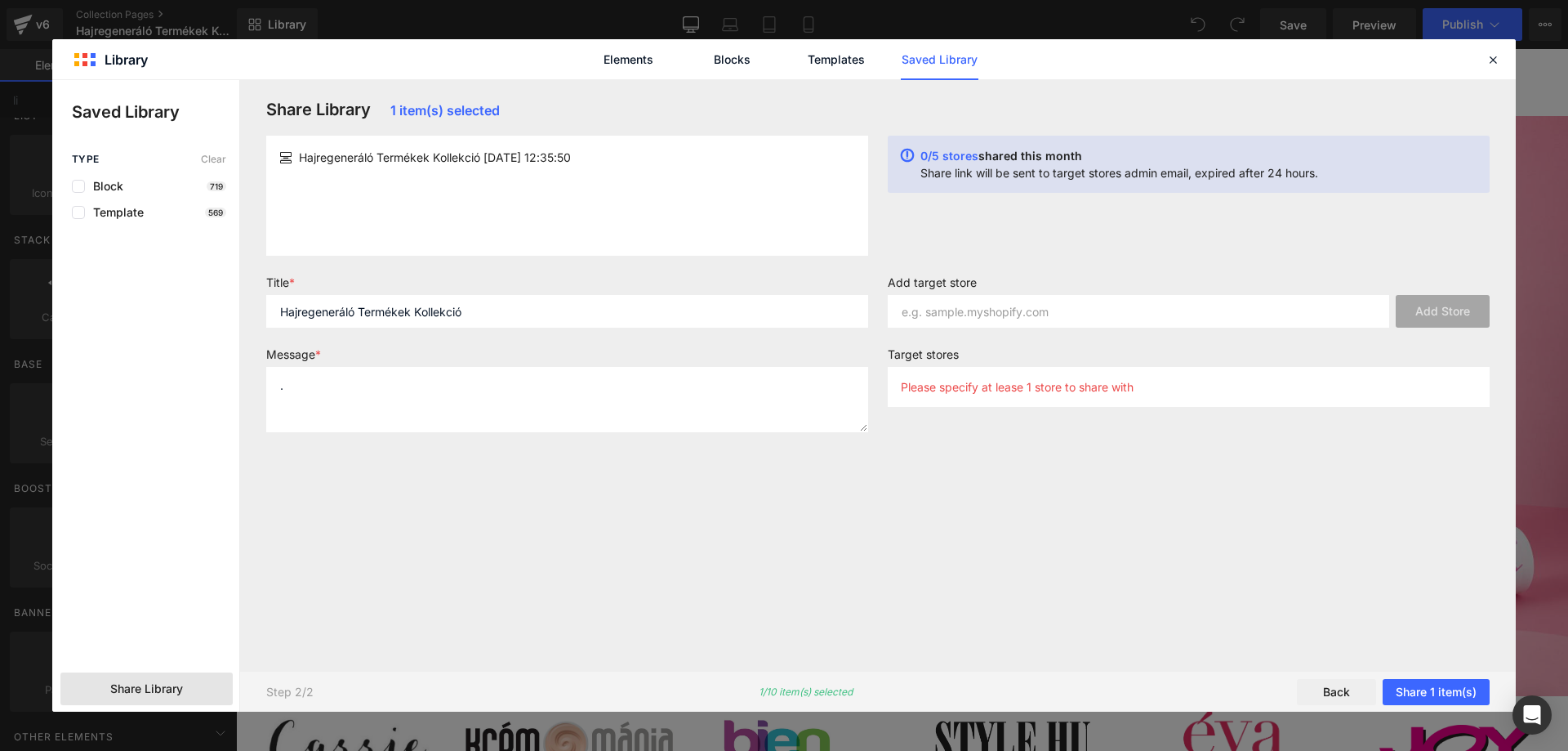
click at [959, 559] on div "Share Library 1 item(s) selected Hajregeneráló Termékek Kollekció 2025-09-15 12…" at bounding box center [878, 375] width 1243 height 551
click at [1020, 387] on p "Please specify at lease 1 store to share with" at bounding box center [1017, 387] width 233 height 14
click at [1011, 389] on p "Please specify at lease 1 store to share with" at bounding box center [1017, 387] width 233 height 14
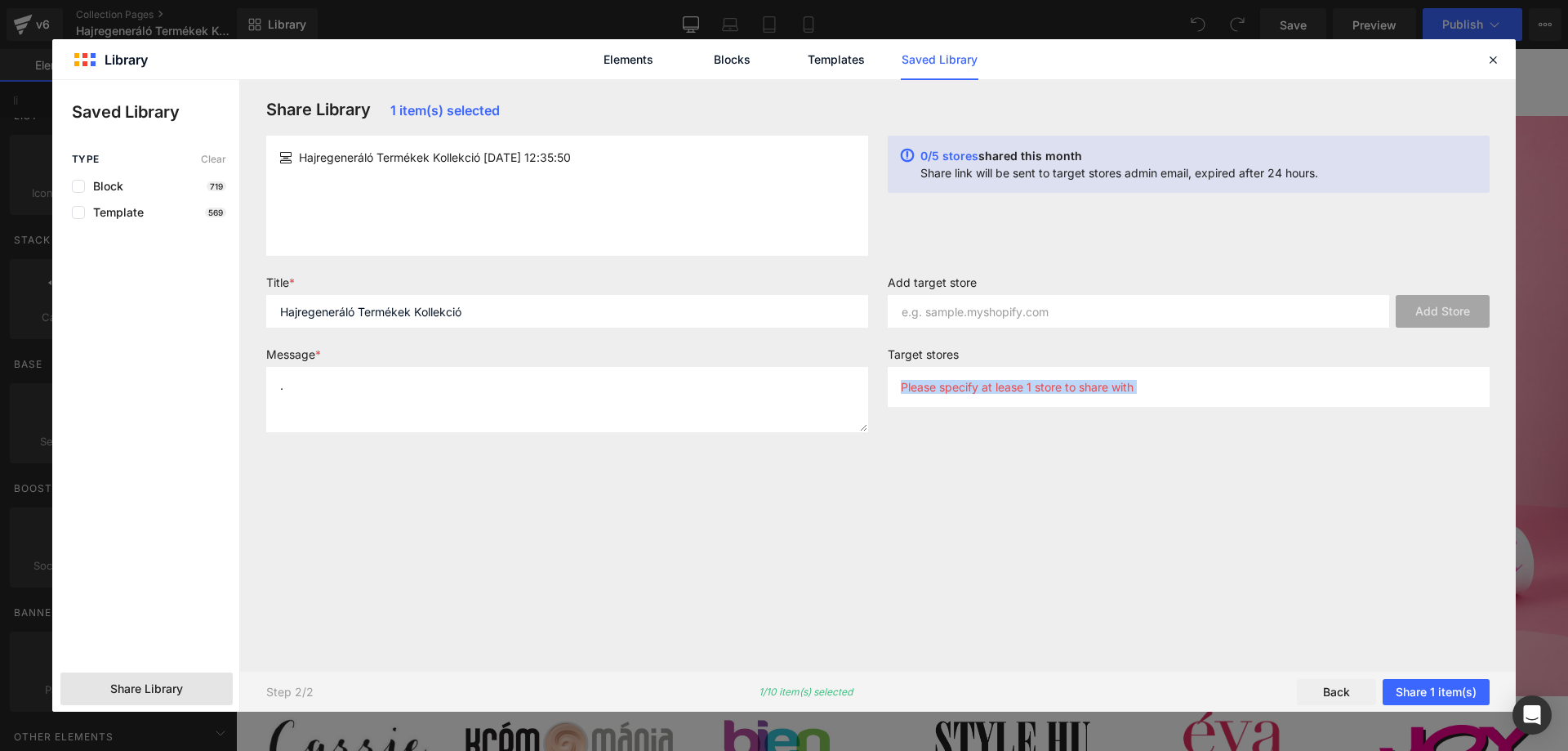
click at [1011, 389] on p "Please specify at lease 1 store to share with" at bounding box center [1017, 387] width 233 height 14
click at [970, 424] on div "Add target store Add Store Target stores Please specify at lease 1 store to sha…" at bounding box center [1189, 360] width 622 height 170
click at [1032, 315] on input "text" at bounding box center [1139, 311] width 502 height 33
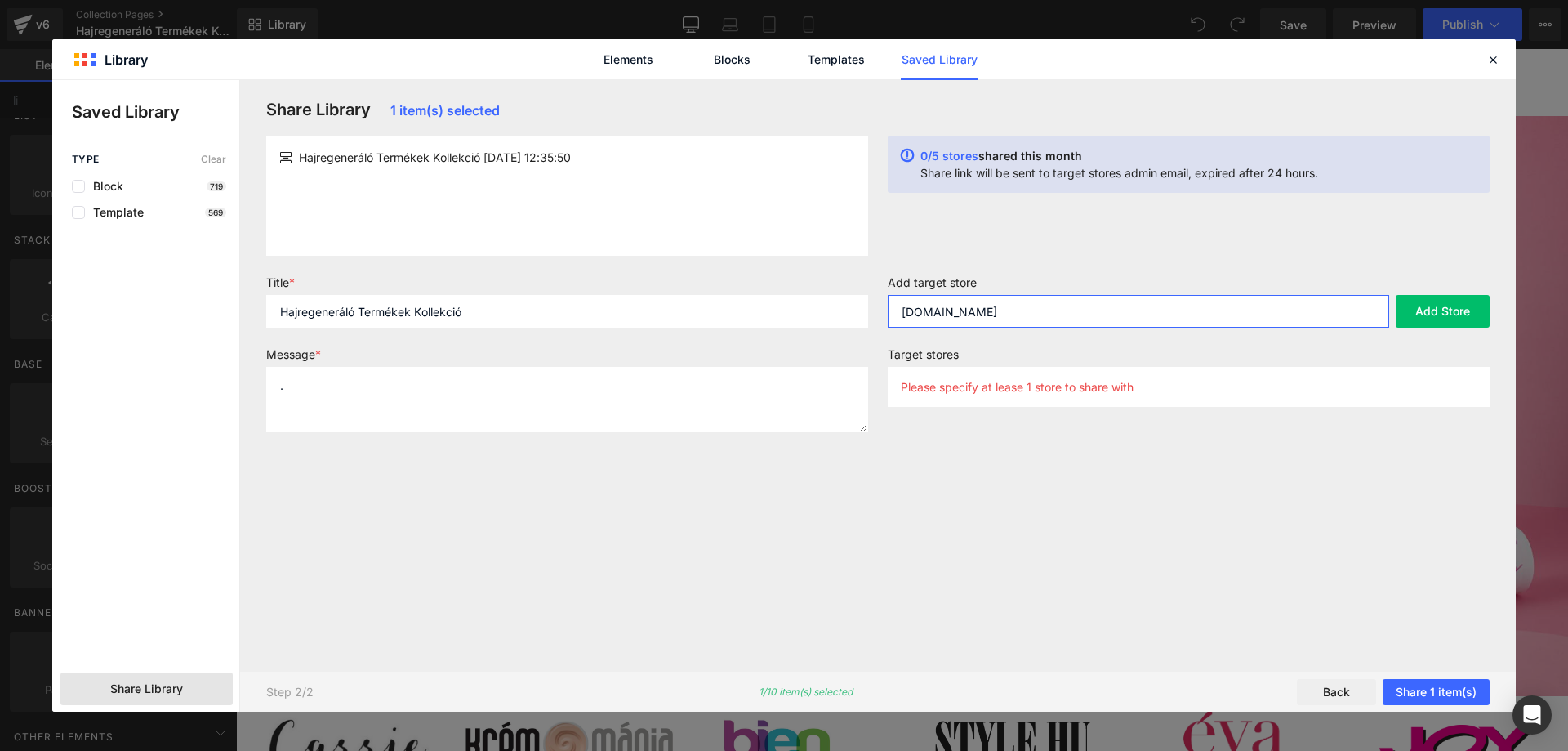
type input "thesilkyway.pl"
click at [1068, 341] on div "Add target store thesilkyway.pl Add Store Target stores Please specify at lease…" at bounding box center [1189, 347] width 622 height 144
click at [946, 327] on input "thesilkyway.pl" at bounding box center [1139, 311] width 502 height 33
click at [946, 326] on input "thesilkyway.pl" at bounding box center [1139, 311] width 502 height 33
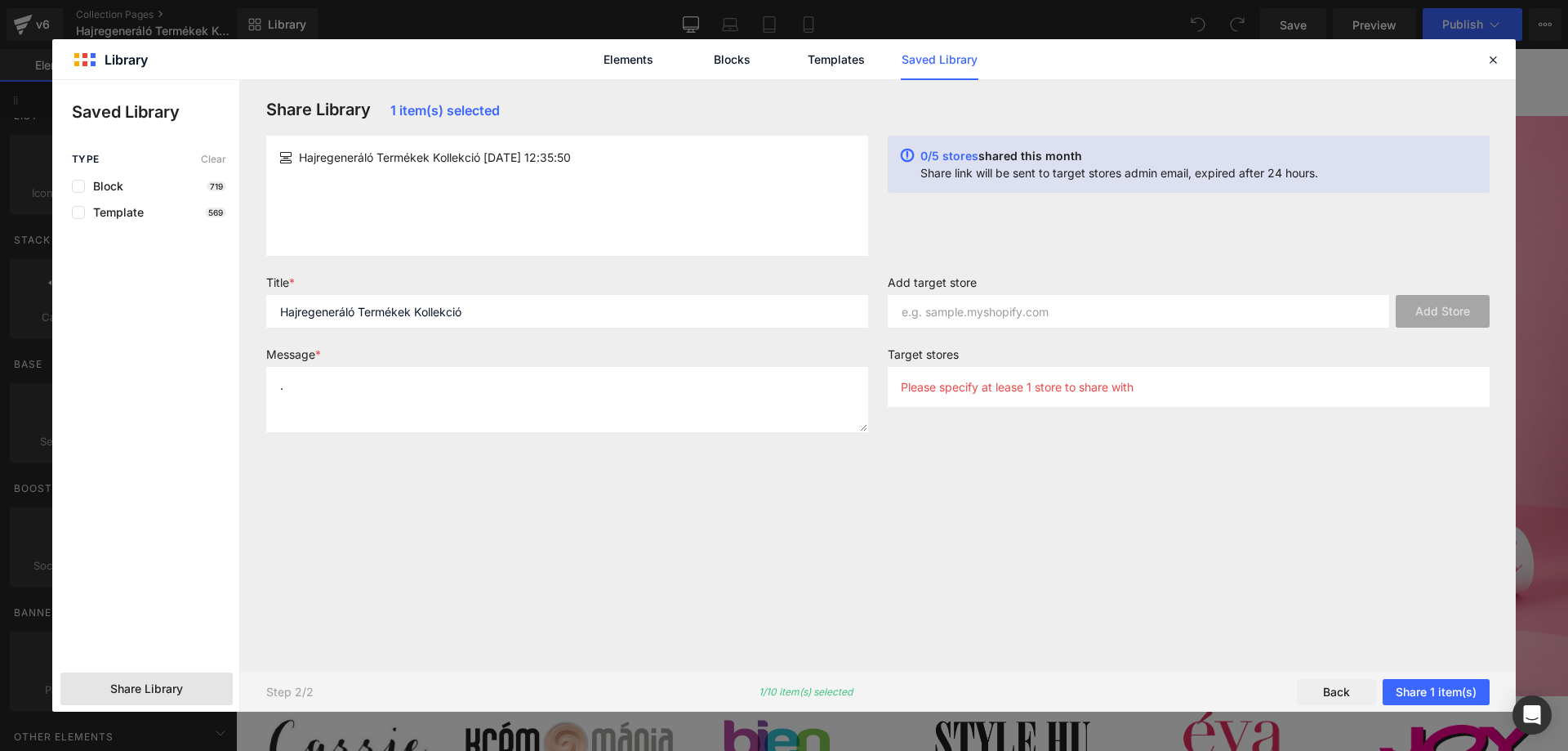
click at [1019, 241] on div "0/5 stores shared this month Share link will be sent to target stores admin ema…" at bounding box center [1189, 195] width 622 height 120
click at [1021, 310] on input "text" at bounding box center [1139, 311] width 502 height 33
paste input "thesilkyway.pl"
type input "thesilkyway.pl"
click at [1436, 310] on button "Add Store" at bounding box center [1442, 311] width 94 height 33
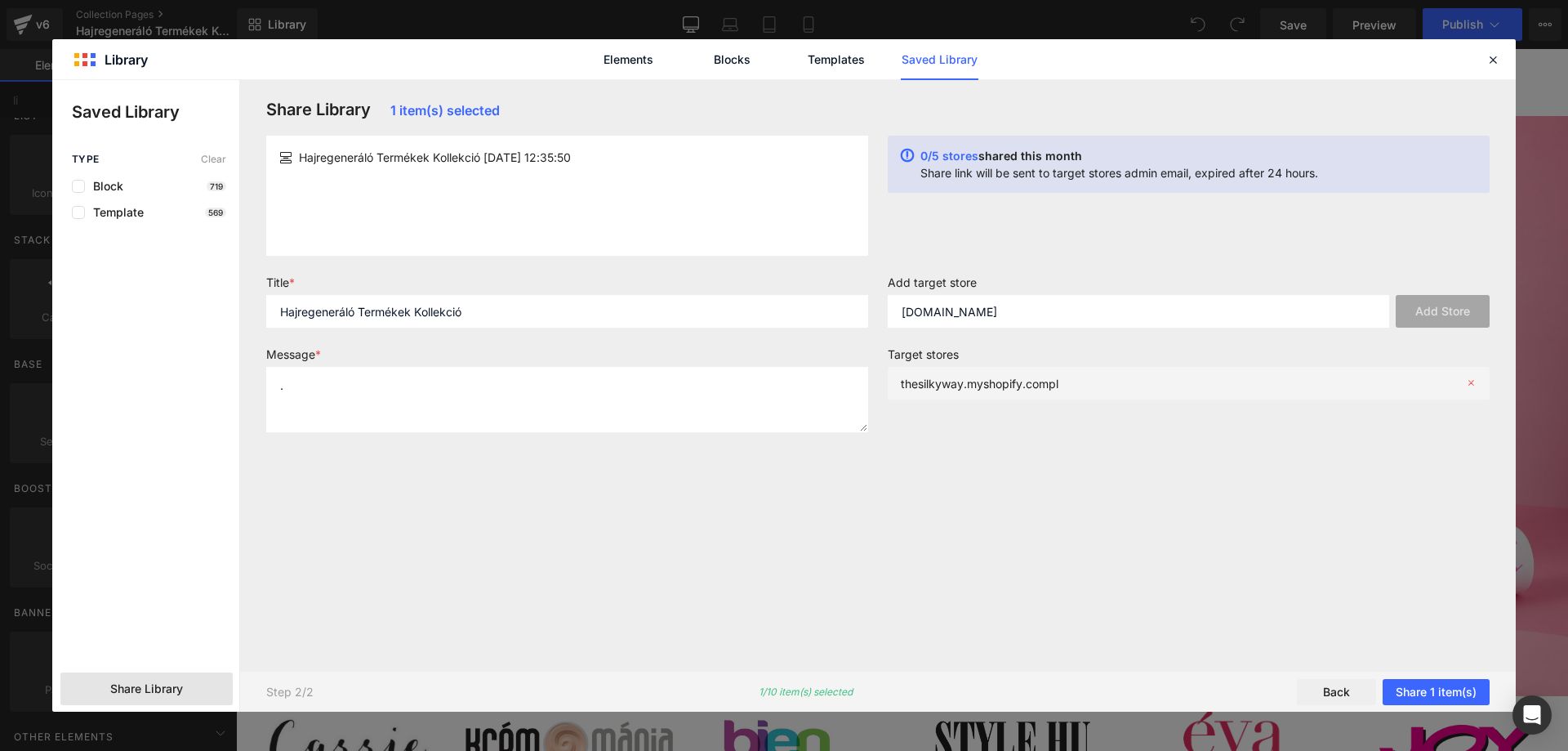
click at [1055, 393] on div "thesilkyway.myshopify.compl" at bounding box center [1189, 383] width 602 height 33
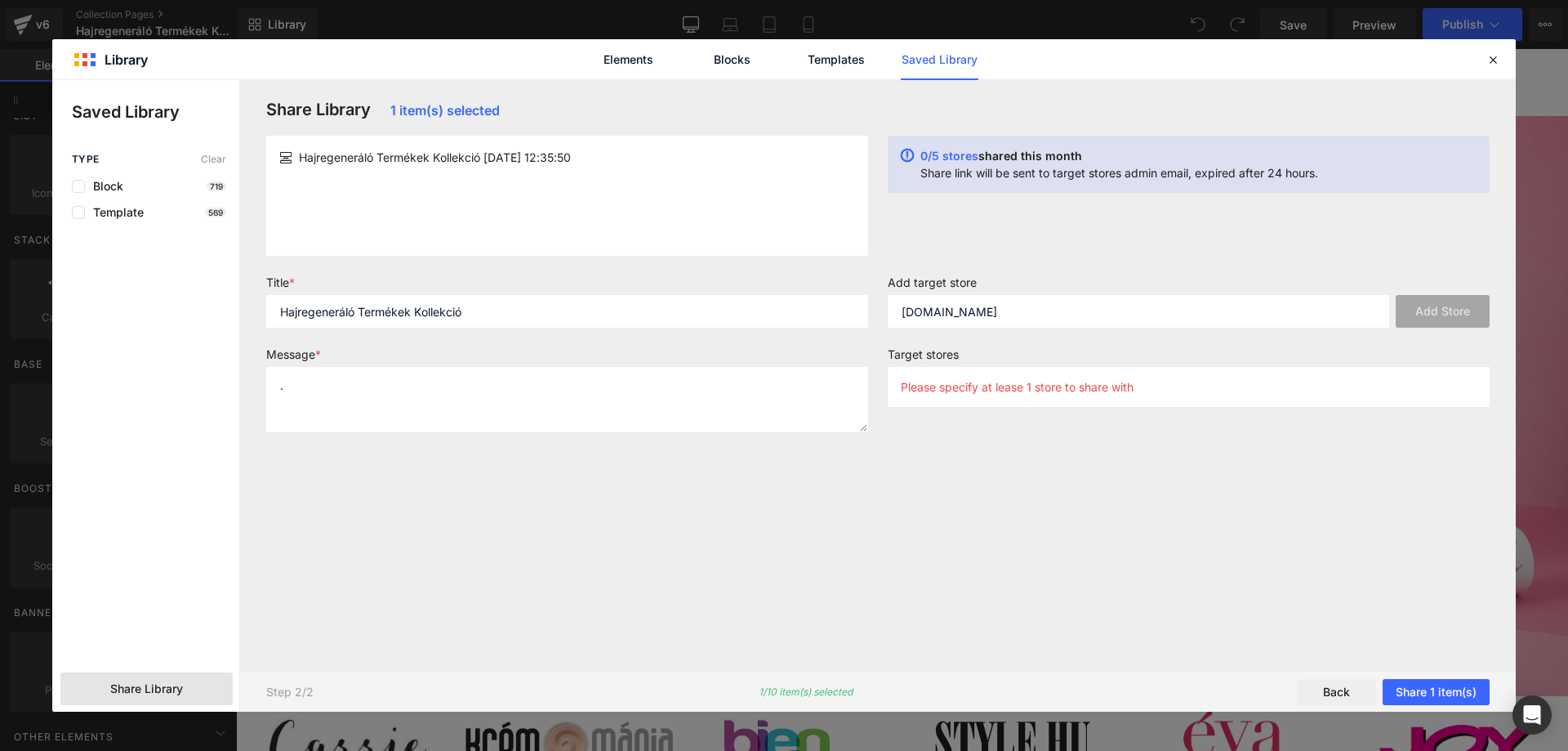
click at [1049, 420] on div "Add target store thesilkyway.pl Add Store Target stores Please specify at lease…" at bounding box center [1189, 360] width 622 height 170
drag, startPoint x: 1009, startPoint y: 371, endPoint x: 1012, endPoint y: 317, distance: 54.1
click at [1009, 371] on div "Please specify at lease 1 store to share with" at bounding box center [1189, 387] width 602 height 40
click at [1012, 316] on input "thesilkyway.pl" at bounding box center [1139, 311] width 502 height 33
paste input "thesilkyway.pl"
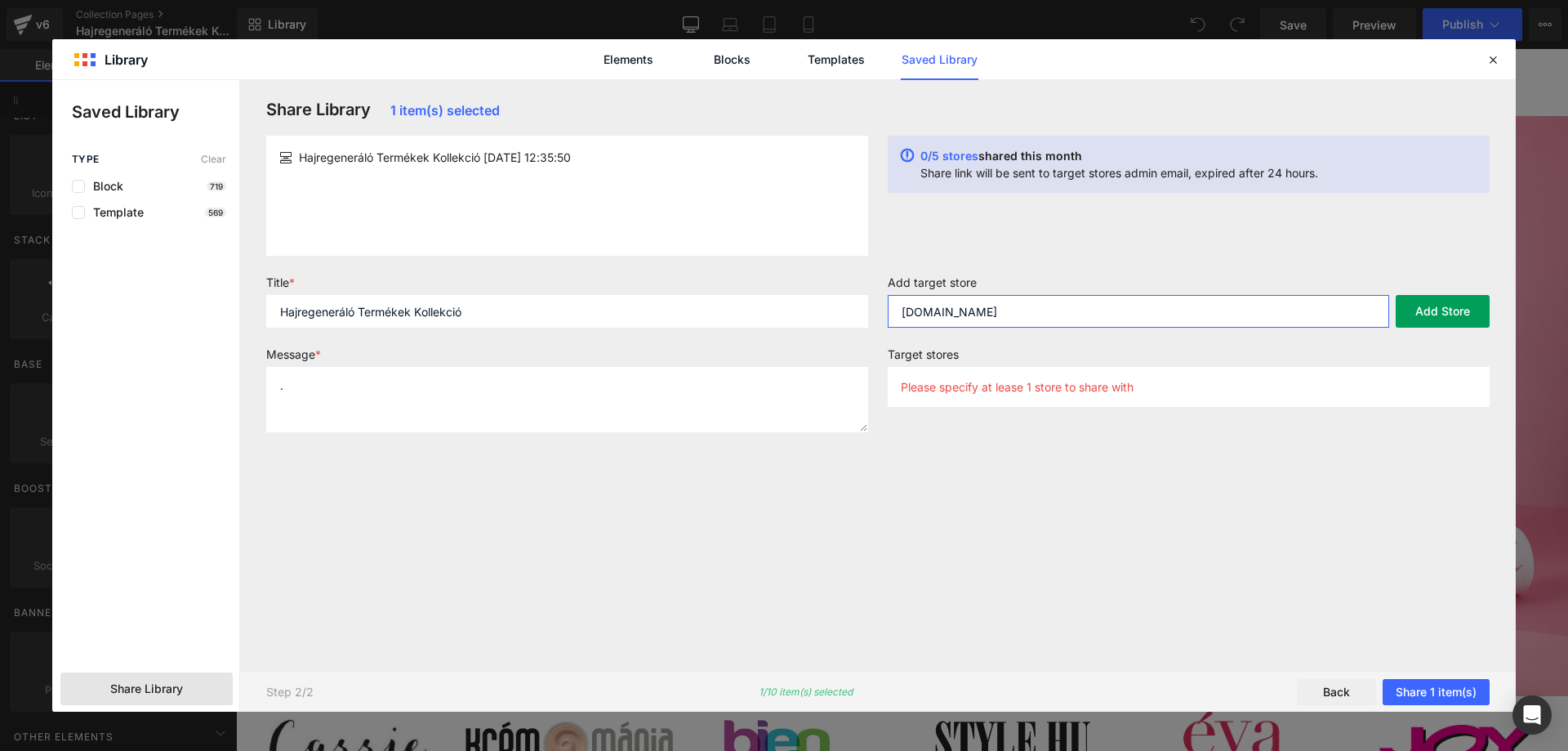
type input "thesilkyway.pl"
click at [1460, 315] on button "Add Store" at bounding box center [1442, 311] width 94 height 33
click at [1446, 692] on button "Share 1 item(s)" at bounding box center [1436, 691] width 107 height 26
click at [1432, 681] on button "Share 1 item(s)" at bounding box center [1436, 691] width 107 height 26
click at [1447, 675] on div "Step 2/2 1/10 item(s) selected Back Share 1 item(s)" at bounding box center [878, 691] width 1276 height 41
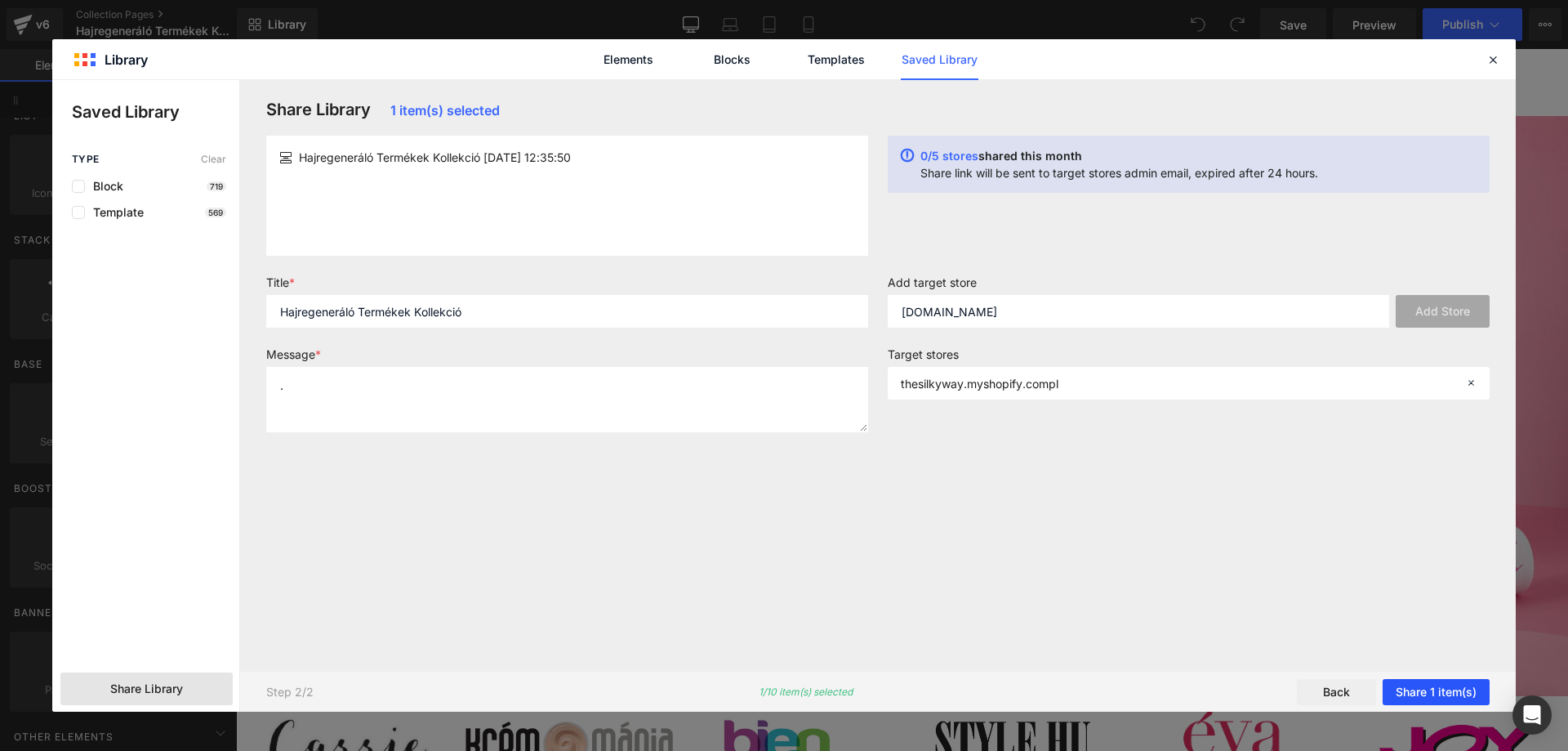
click at [1445, 687] on button "Share 1 item(s)" at bounding box center [1436, 691] width 107 height 26
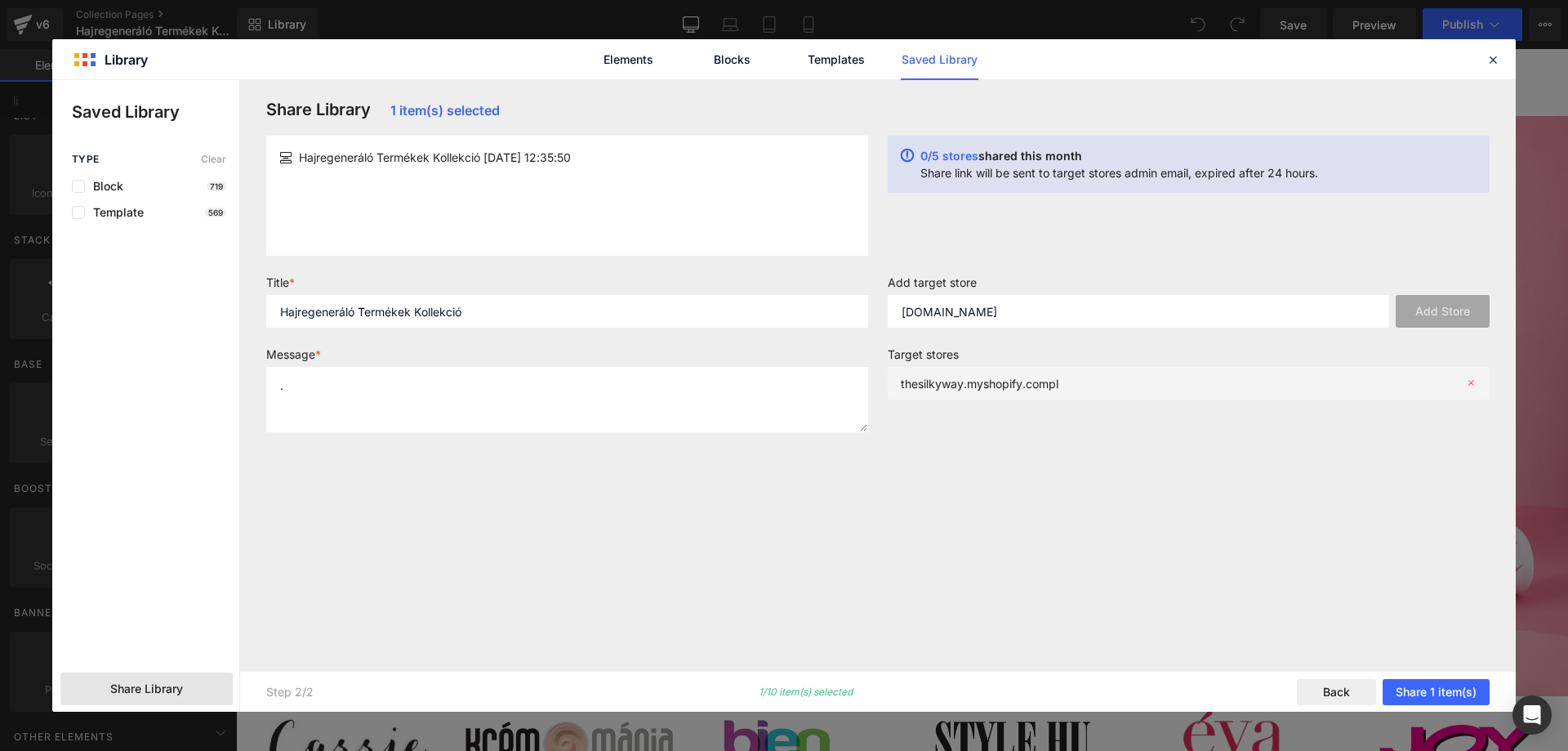
click at [1109, 385] on div "thesilkyway.myshopify.compl" at bounding box center [1189, 383] width 602 height 33
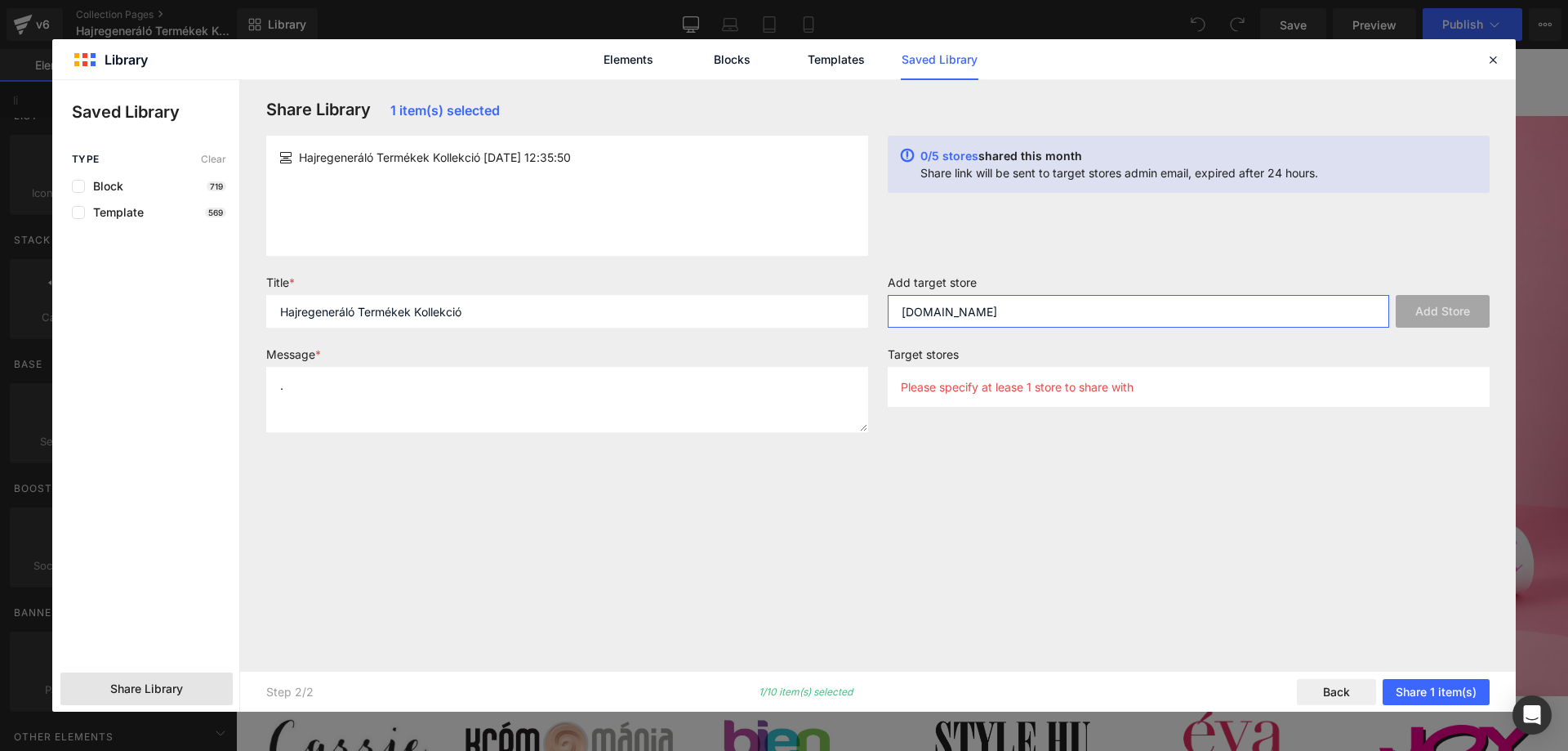
click at [1040, 323] on input "thesilkyway.pl" at bounding box center [1139, 311] width 502 height 33
paste input "https://thesilkyway.pl/"
type input "https://thesilkyway.pl/"
click at [1458, 306] on button "Add Store" at bounding box center [1442, 311] width 94 height 33
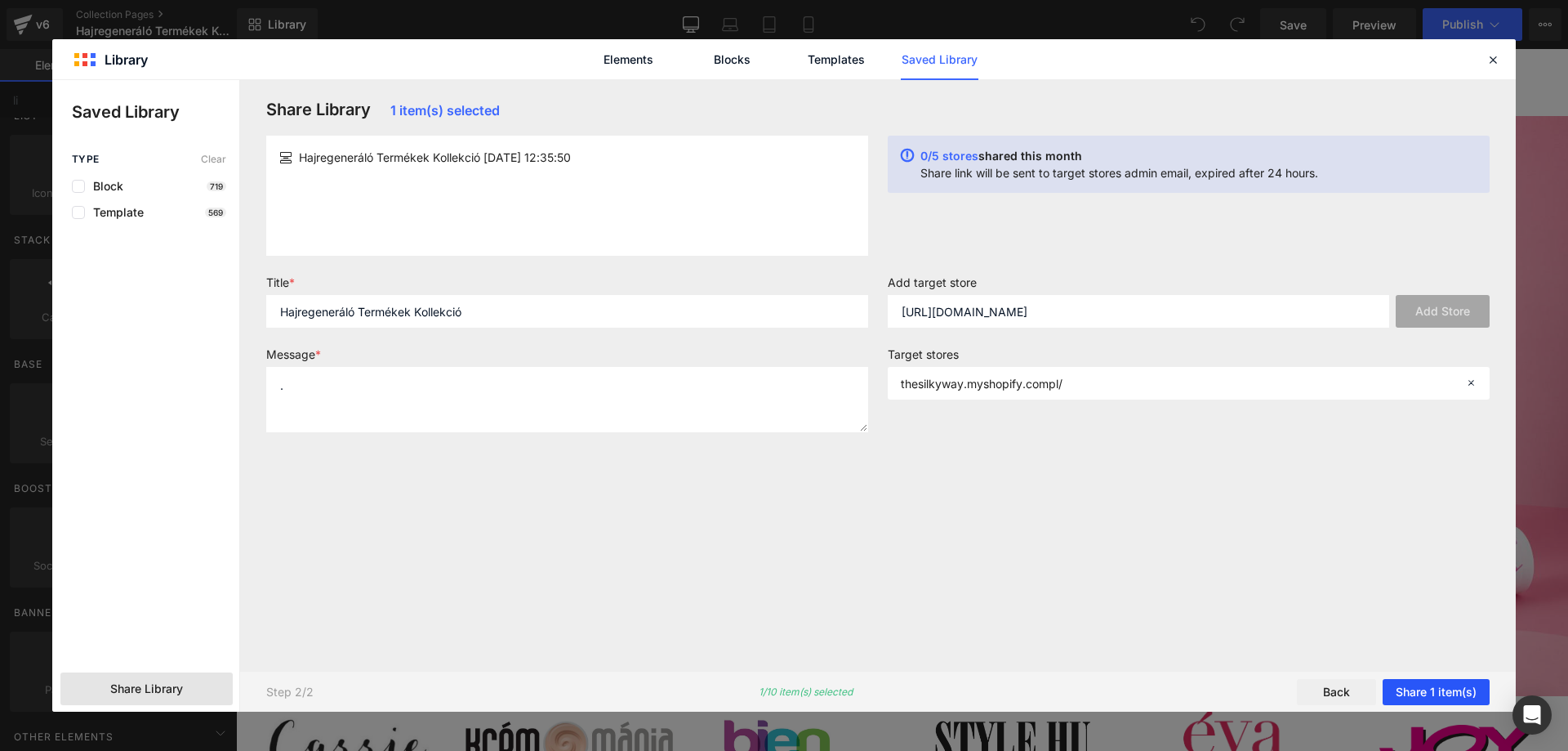
click at [1467, 690] on button "Share 1 item(s)" at bounding box center [1436, 691] width 107 height 26
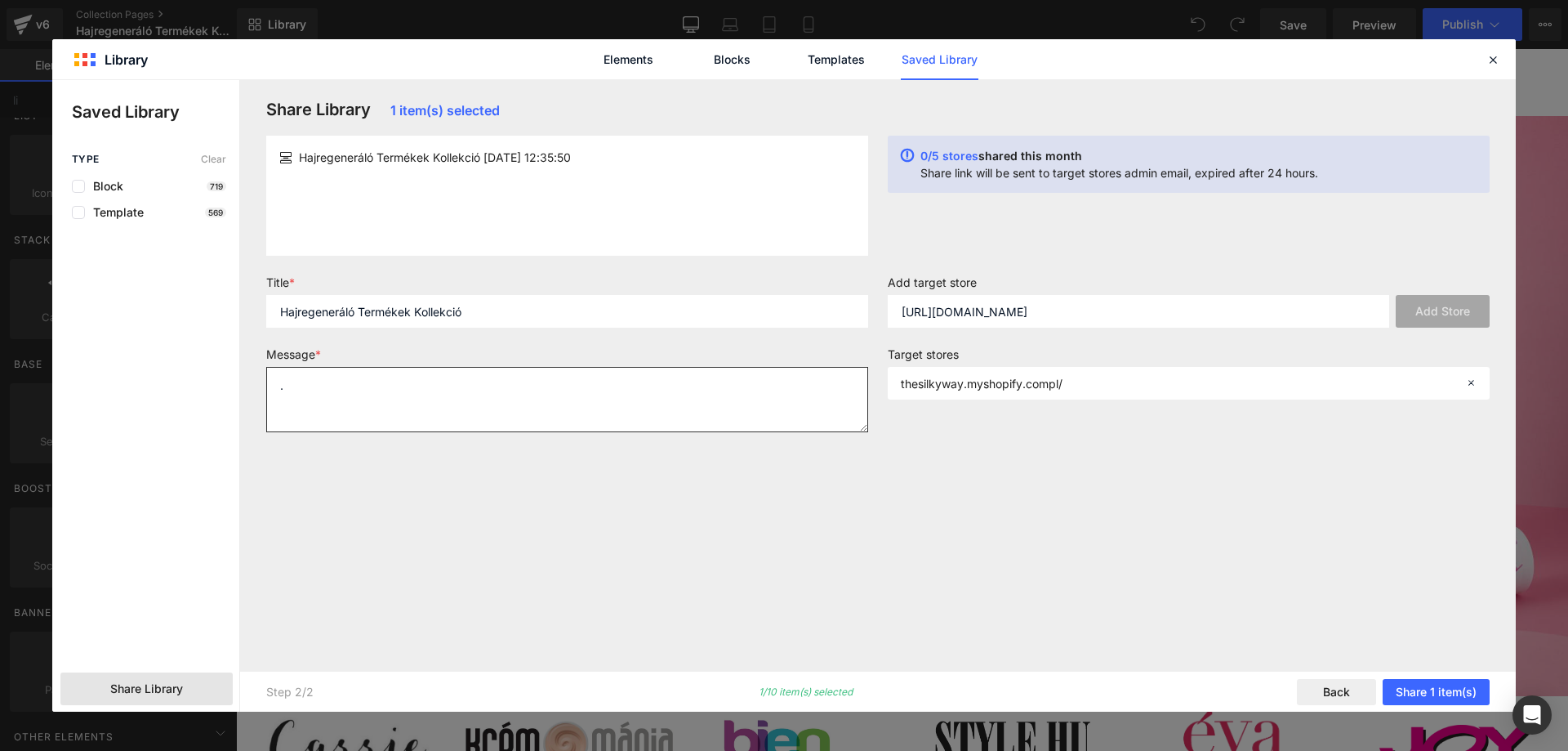
click at [626, 375] on textarea "." at bounding box center [568, 399] width 602 height 65
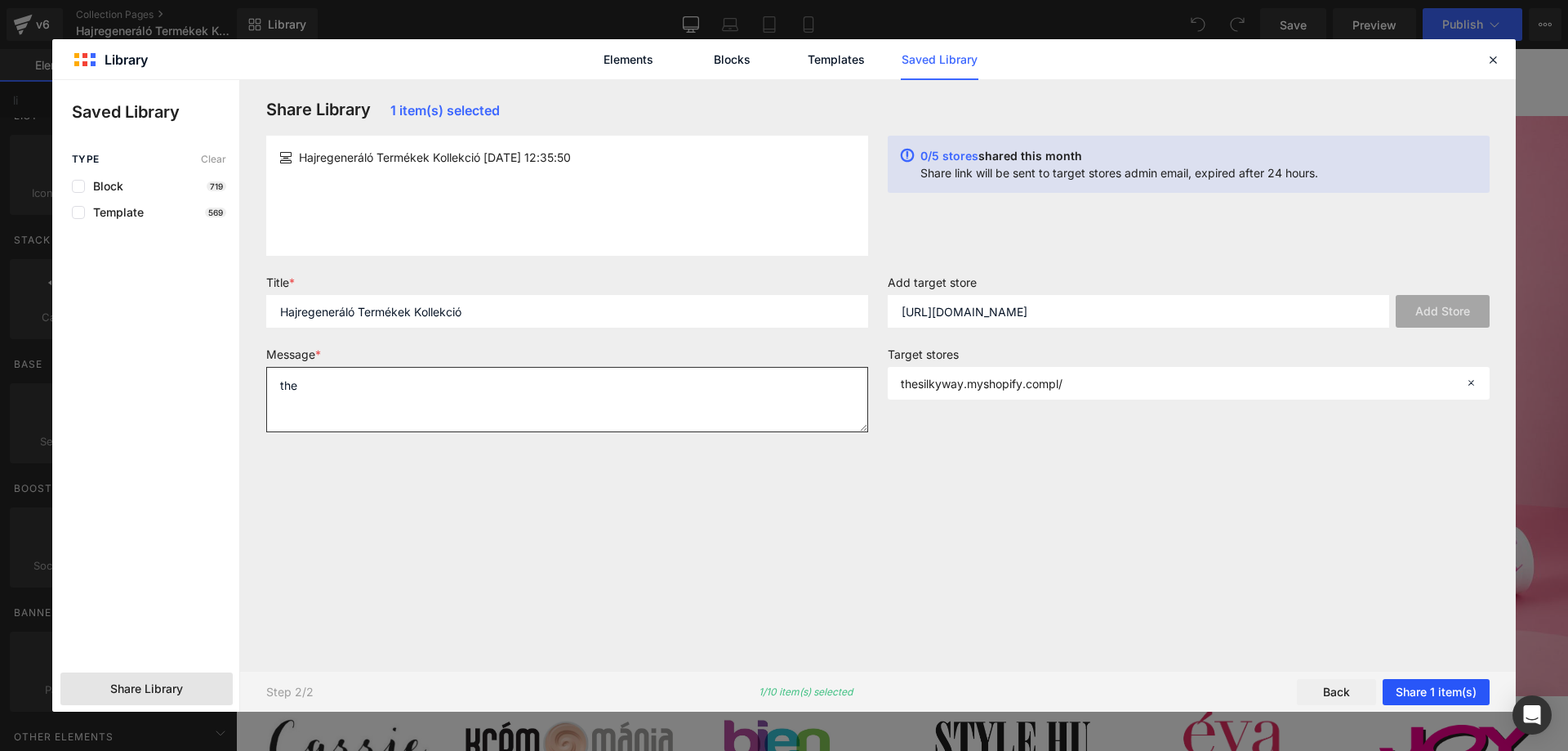
type textarea "the"
click at [1450, 692] on button "Share 1 item(s)" at bounding box center [1436, 691] width 107 height 26
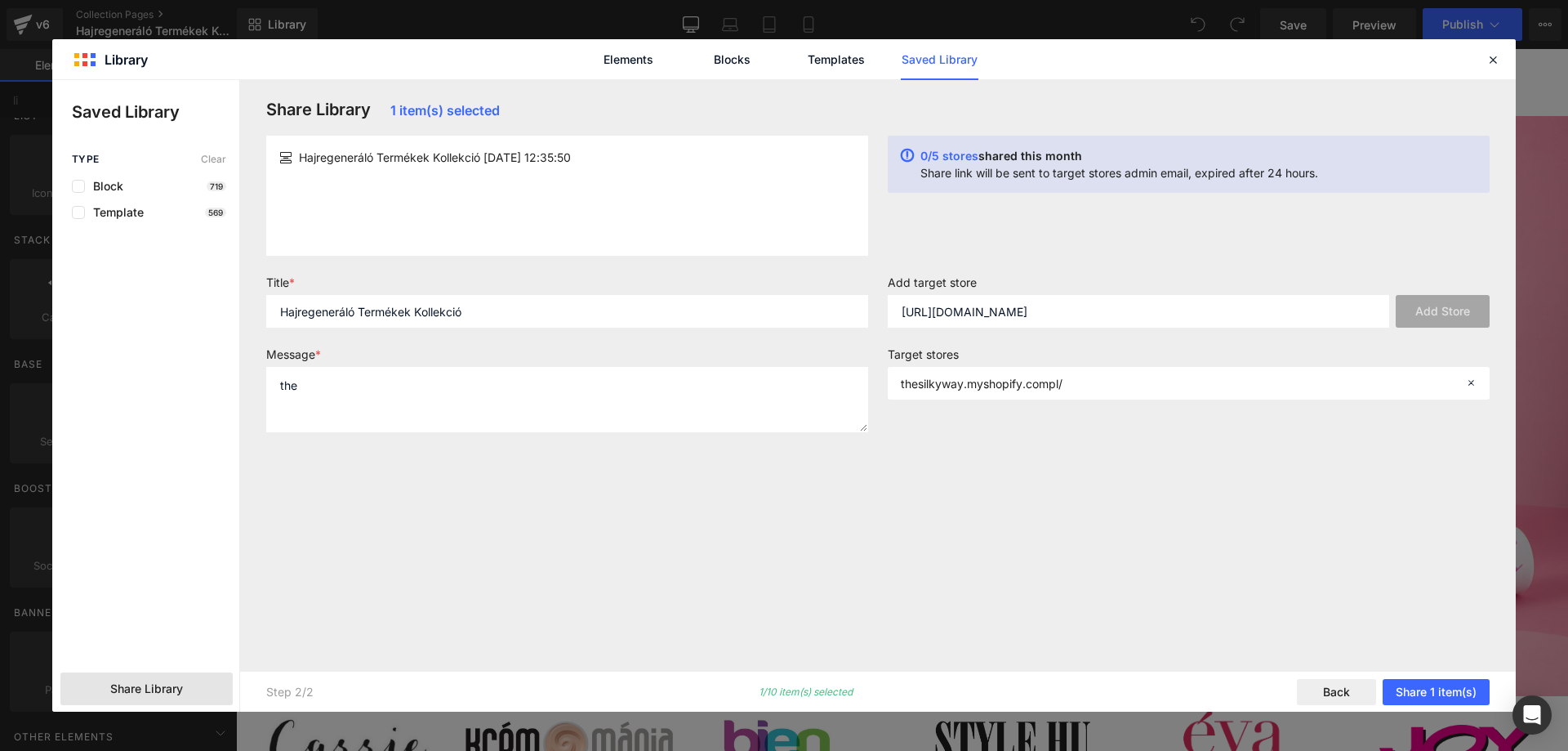
click at [1019, 331] on div "Add target store https://thesilkyway.pl/ Add Store" at bounding box center [1189, 307] width 622 height 65
click at [1007, 315] on input "https://thesilkyway.pl/" at bounding box center [1139, 311] width 502 height 33
paste input "www.thesilkyway.pl"
type input "www.thesilkyway.pl"
click at [1492, 309] on div "Add target store www.thesilkyway.pl Add Store" at bounding box center [1189, 307] width 622 height 65
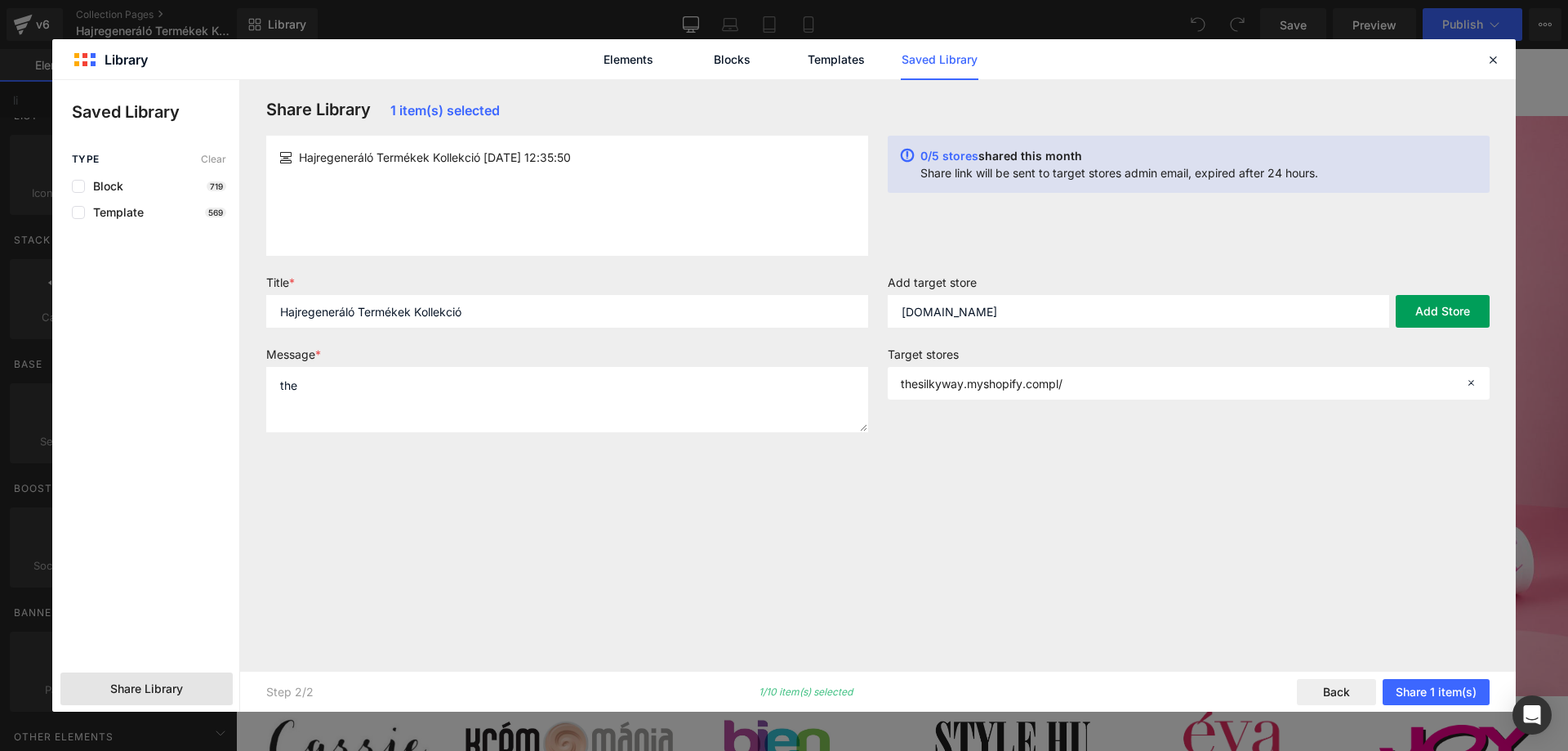
click at [1487, 308] on button "Add Store" at bounding box center [1442, 311] width 94 height 33
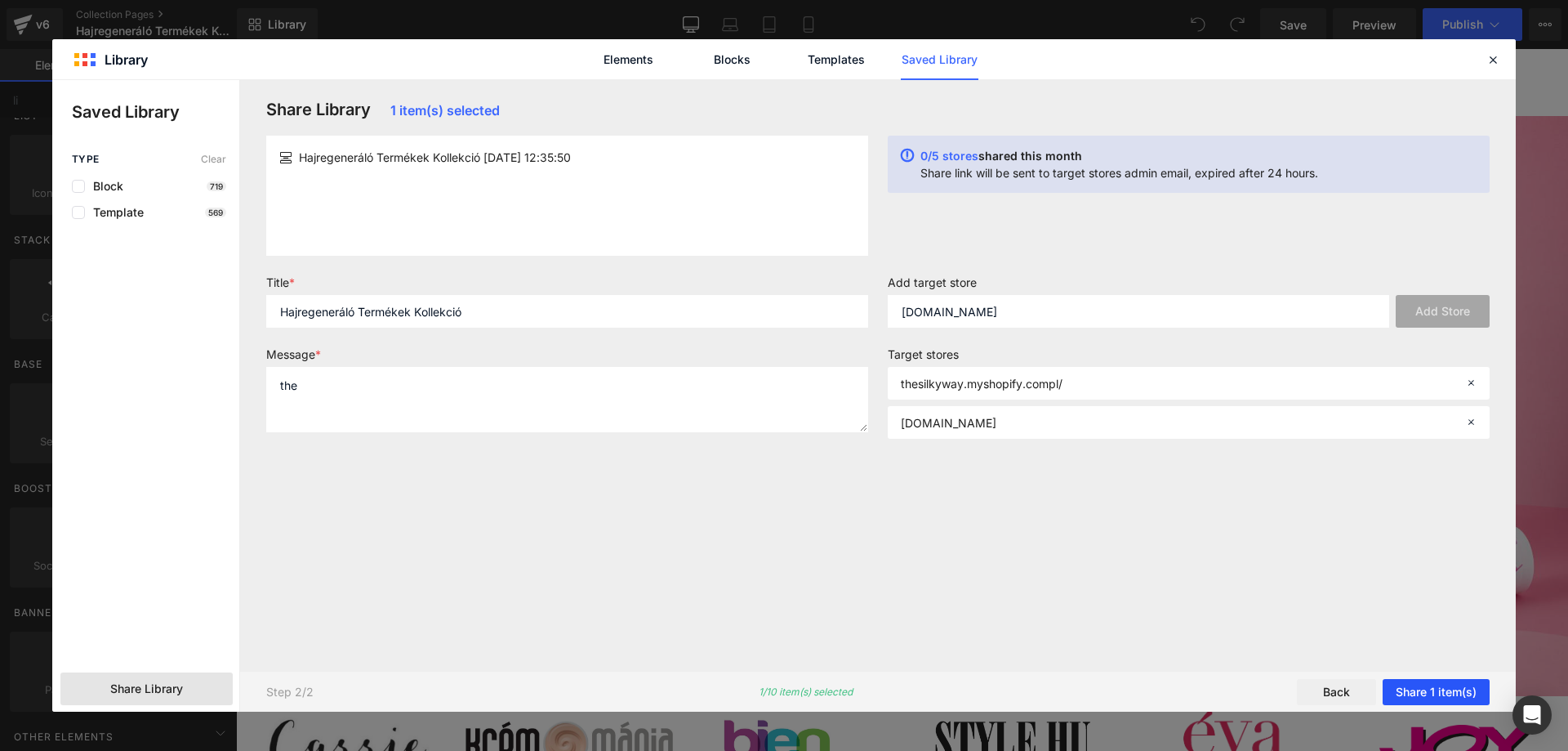
click at [1450, 703] on button "Share 1 item(s)" at bounding box center [1436, 691] width 107 height 26
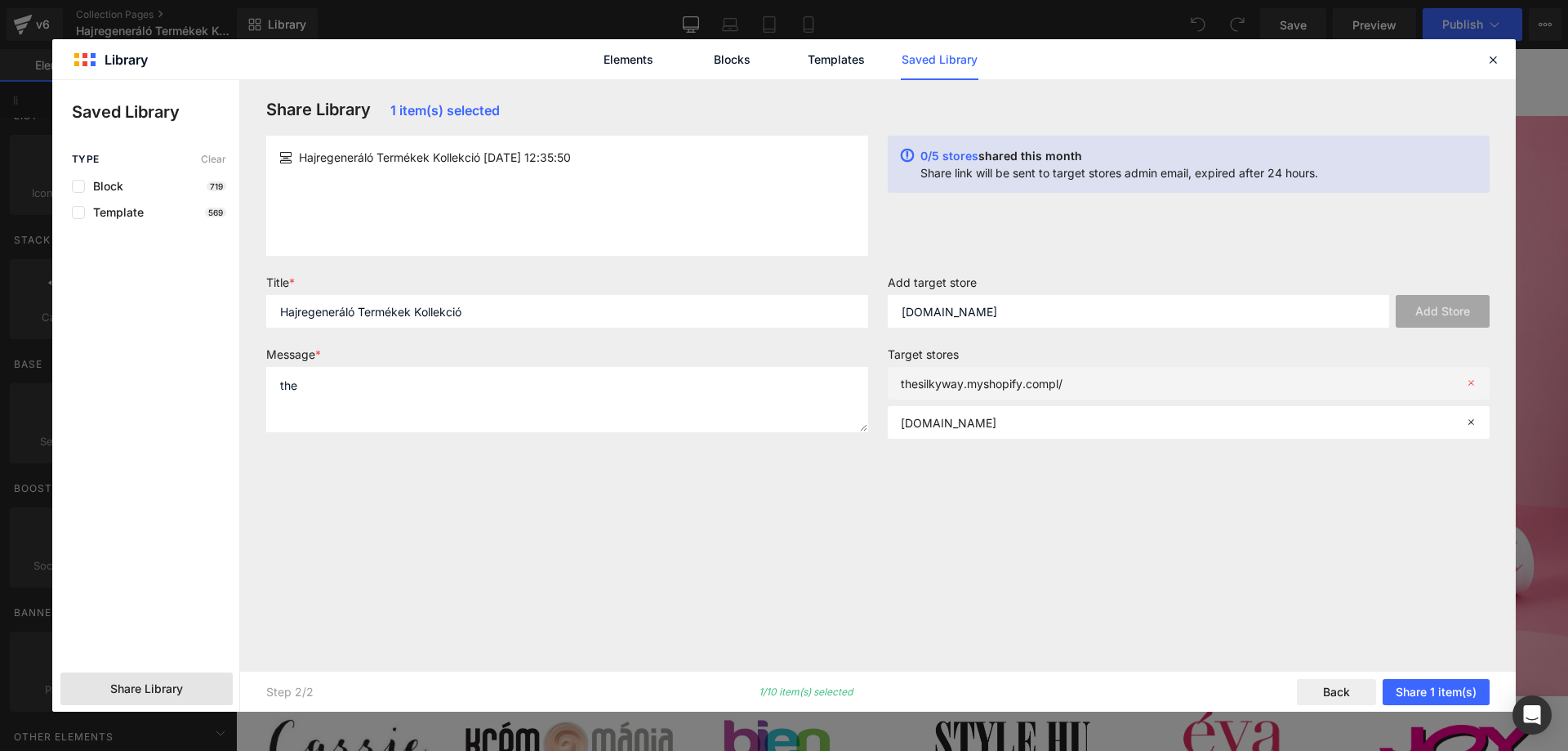
click at [1472, 384] on icon at bounding box center [1471, 383] width 12 height 12
click at [1470, 384] on icon at bounding box center [1471, 383] width 12 height 12
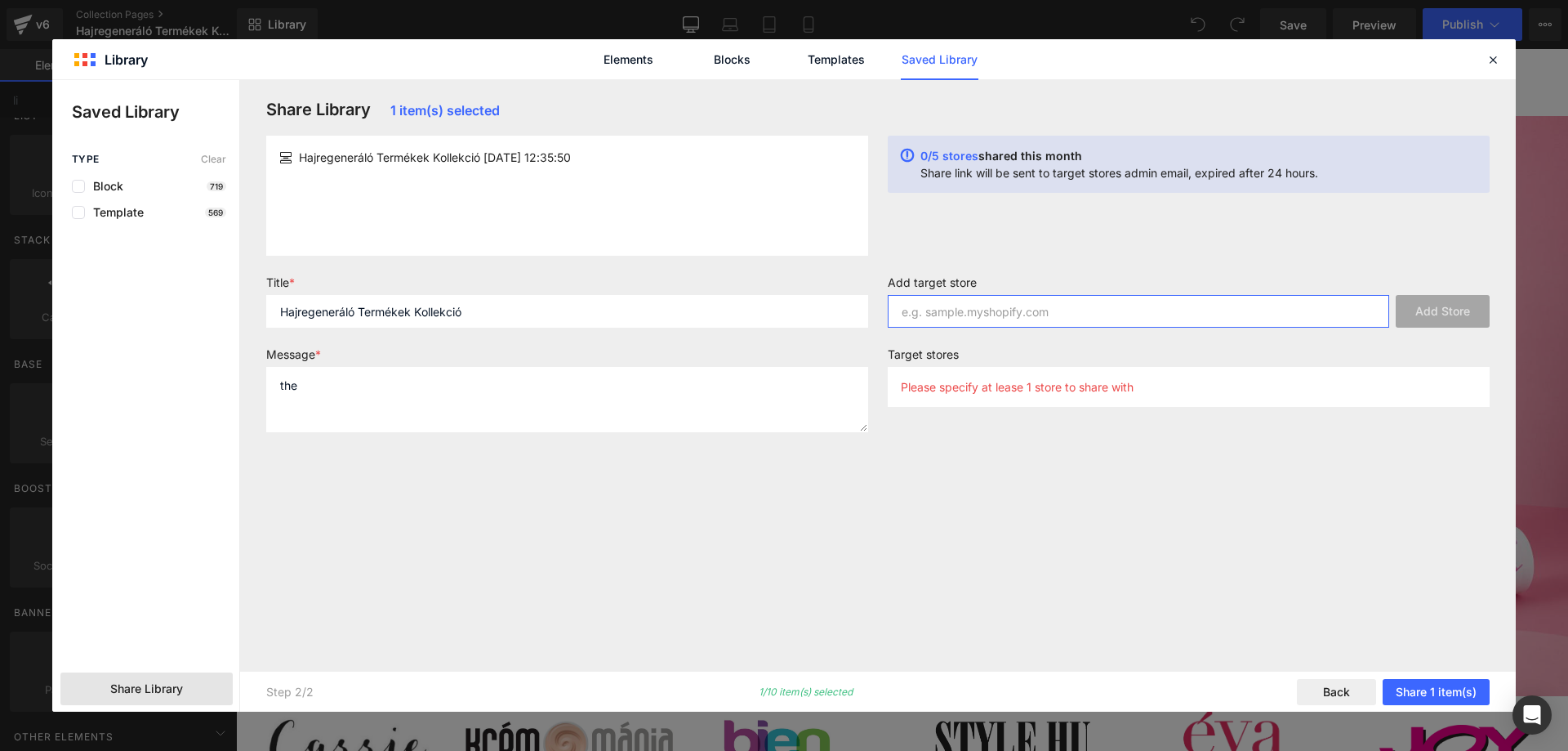
click at [967, 322] on input "text" at bounding box center [1139, 311] width 502 height 33
paste input "thesilkywaypoland.myshopify.com"
type input "thesilkywaypoland.myshopify.com"
click at [1433, 317] on button "Add Store" at bounding box center [1442, 311] width 94 height 33
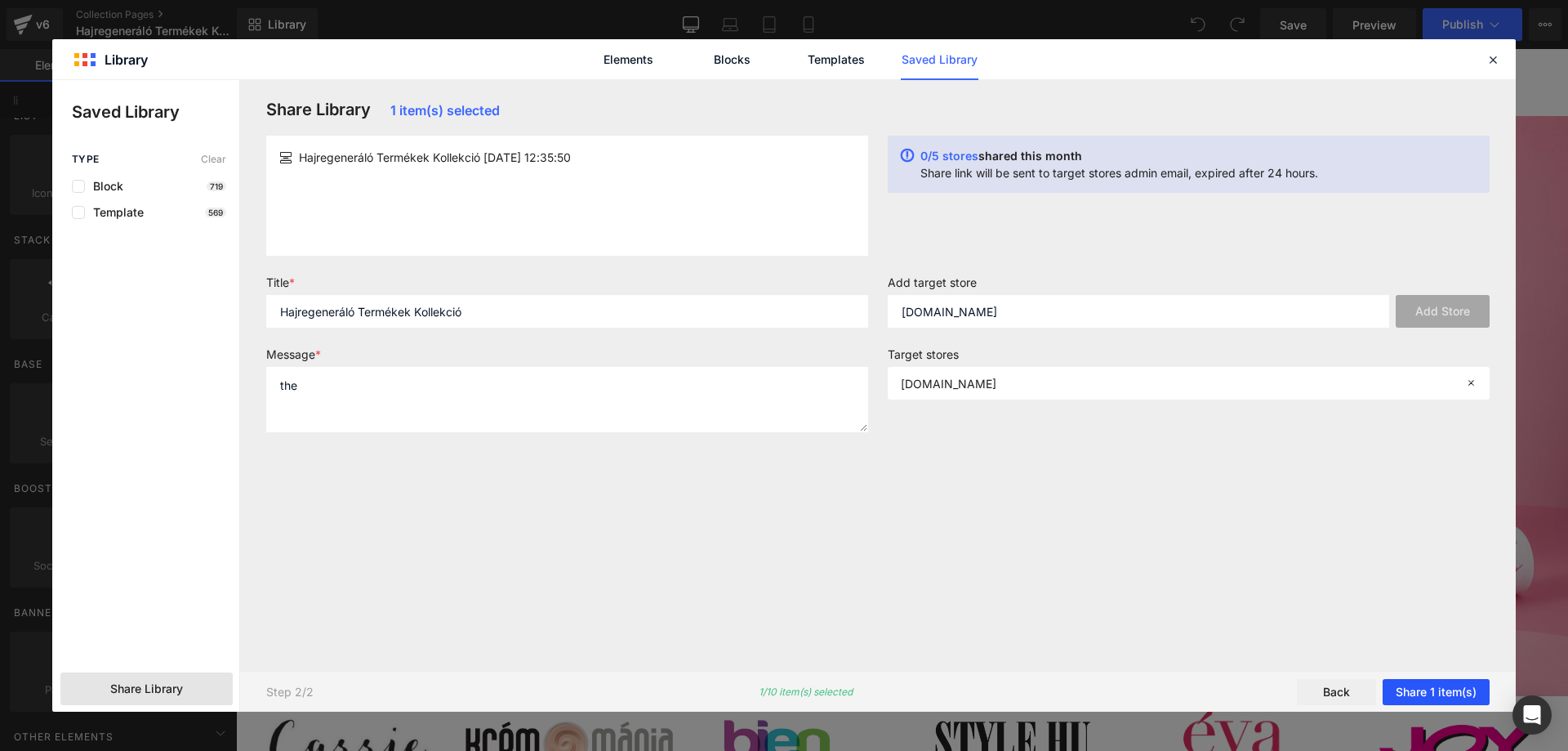
click at [1435, 684] on button "Share 1 item(s)" at bounding box center [1436, 691] width 107 height 26
